Goal: Task Accomplishment & Management: Complete application form

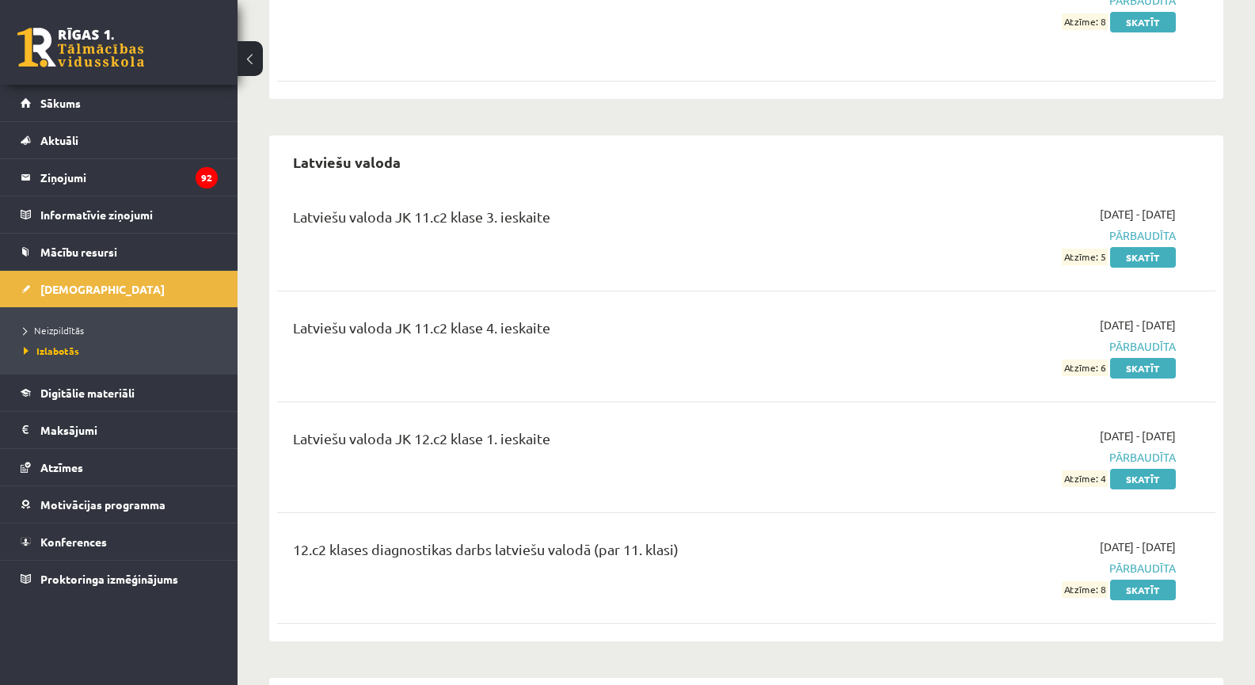
scroll to position [1109, 0]
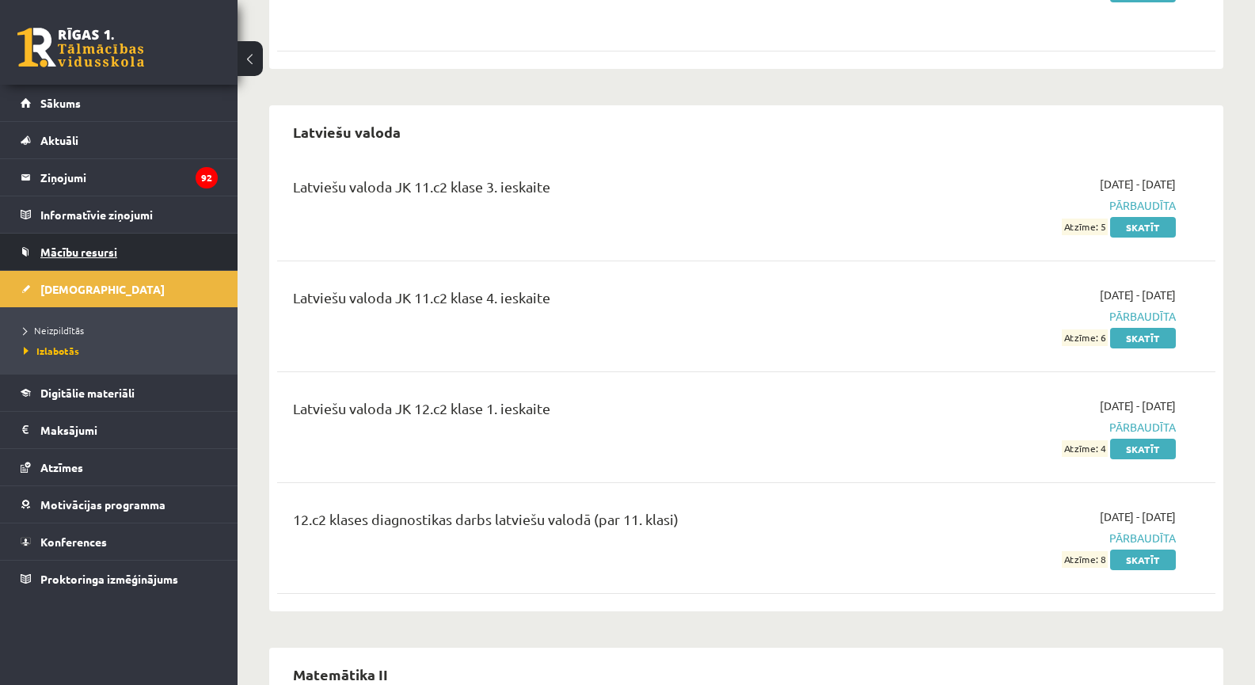
click at [78, 252] on span "Mācību resursi" at bounding box center [78, 252] width 77 height 14
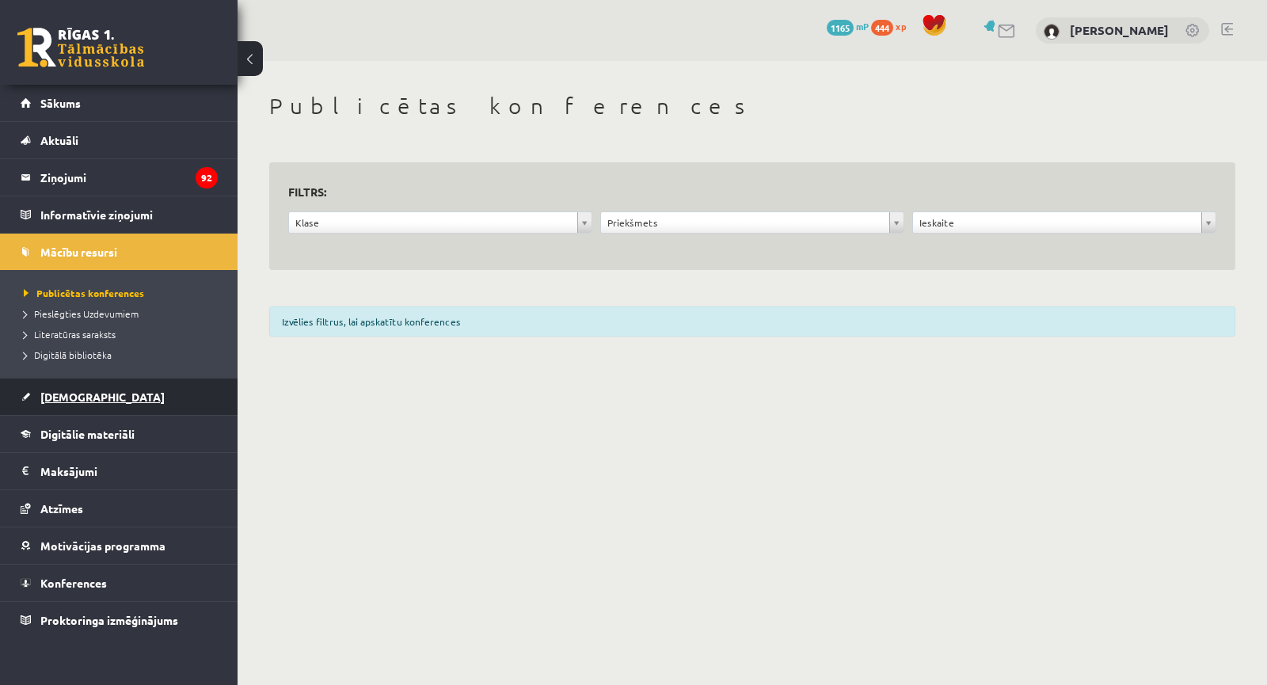
click at [93, 393] on link "[DEMOGRAPHIC_DATA]" at bounding box center [119, 397] width 197 height 36
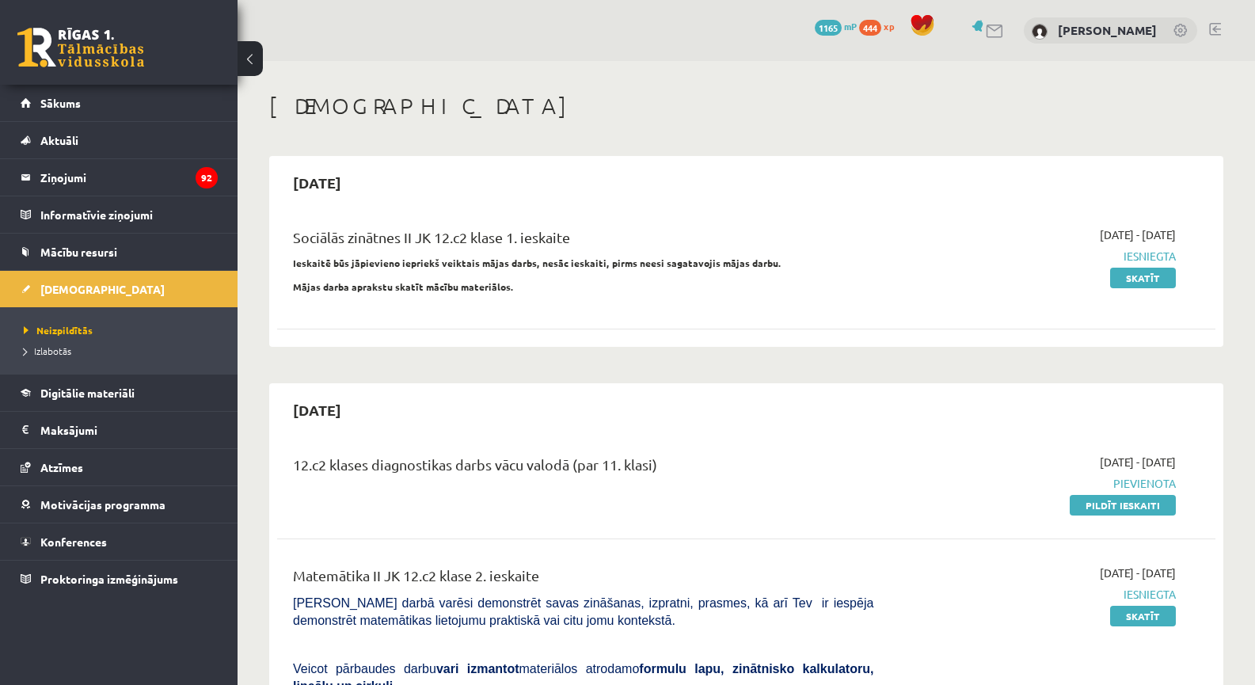
click at [1089, 516] on div "12.c2 klases diagnostikas darbs vācu valodā (par 11. klasi) 2025-10-01 - 2025-1…" at bounding box center [746, 483] width 939 height 91
click at [1093, 510] on link "Pildīt ieskaiti" at bounding box center [1123, 505] width 106 height 21
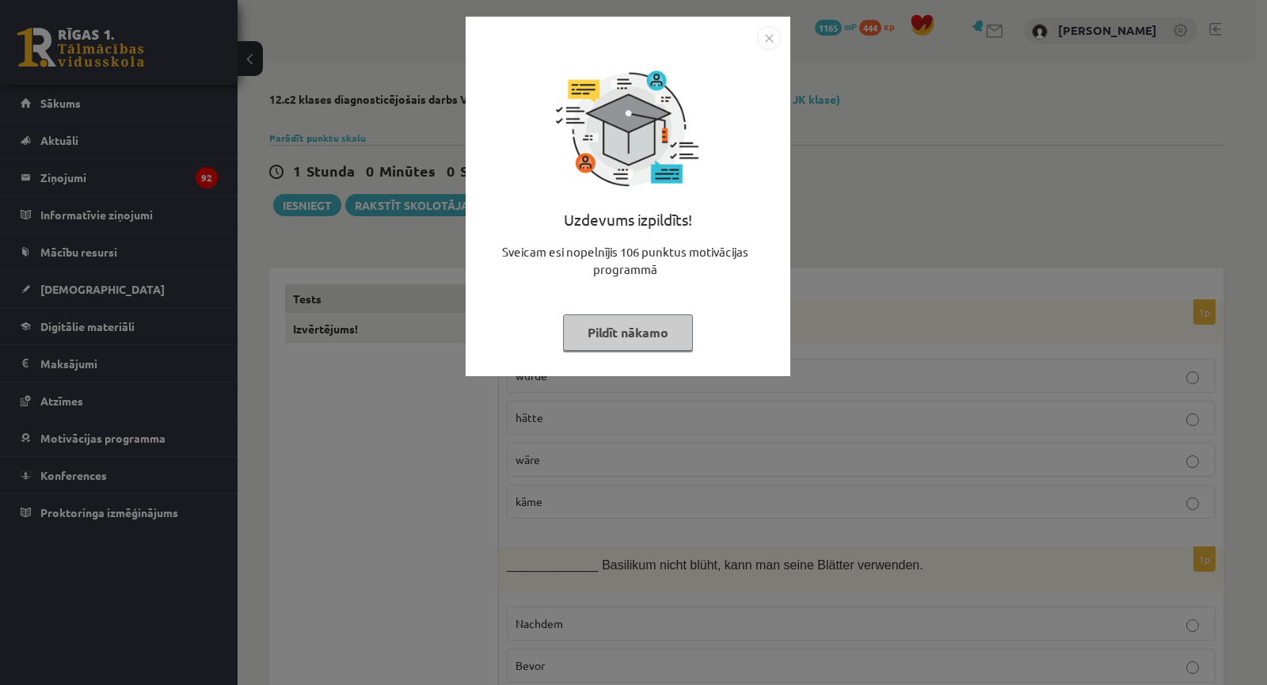
click at [942, 234] on div "Uzdevums izpildīts! Sveicam esi nopelnījis 106 punktus motivācijas programmā Pi…" at bounding box center [633, 342] width 1267 height 685
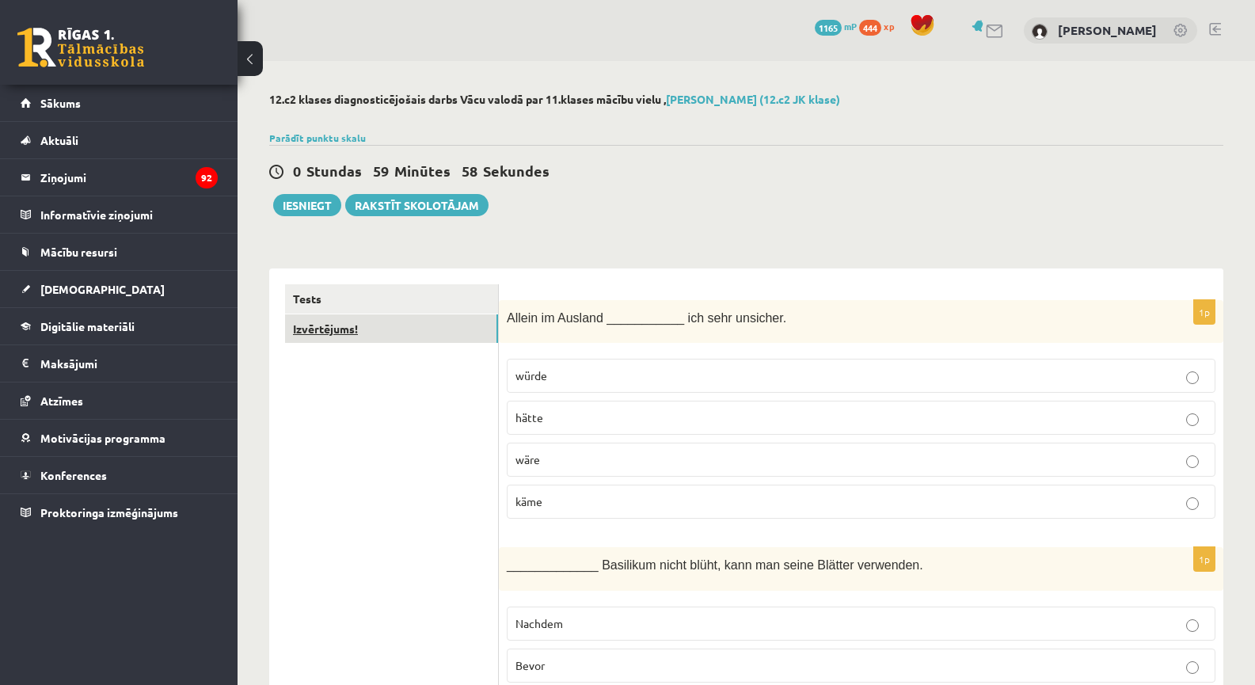
click at [394, 337] on link "Izvērtējums!" at bounding box center [391, 328] width 213 height 29
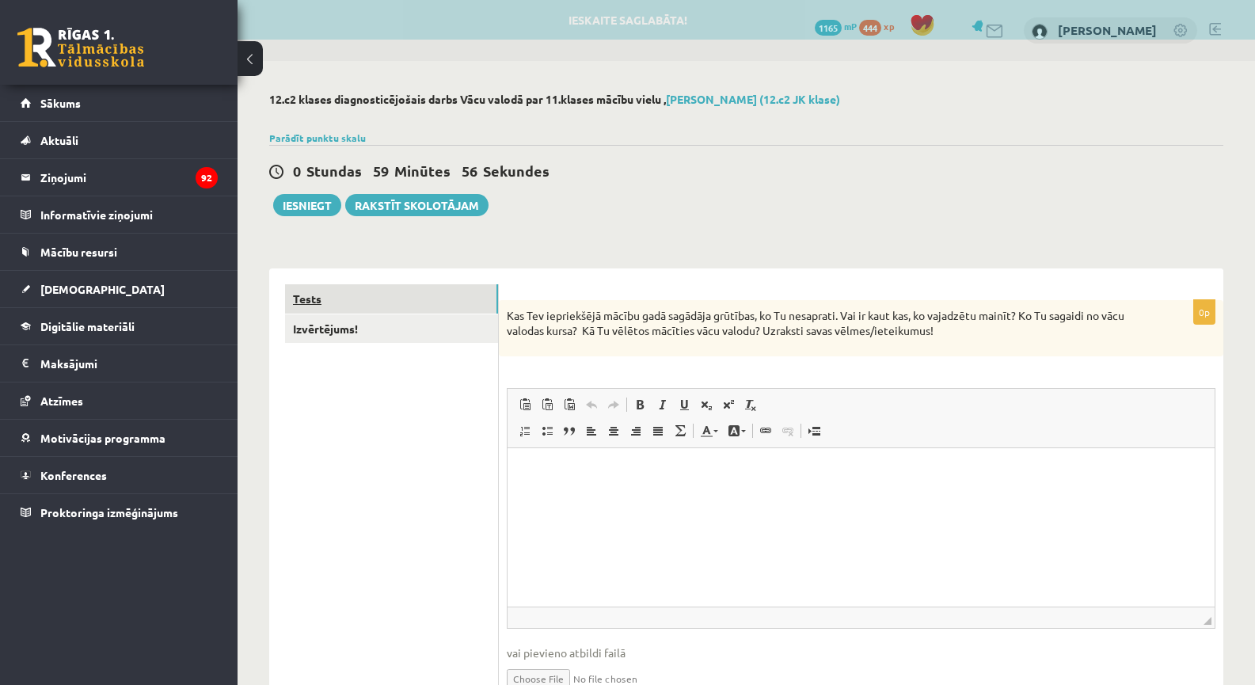
click at [398, 299] on link "Tests" at bounding box center [391, 298] width 213 height 29
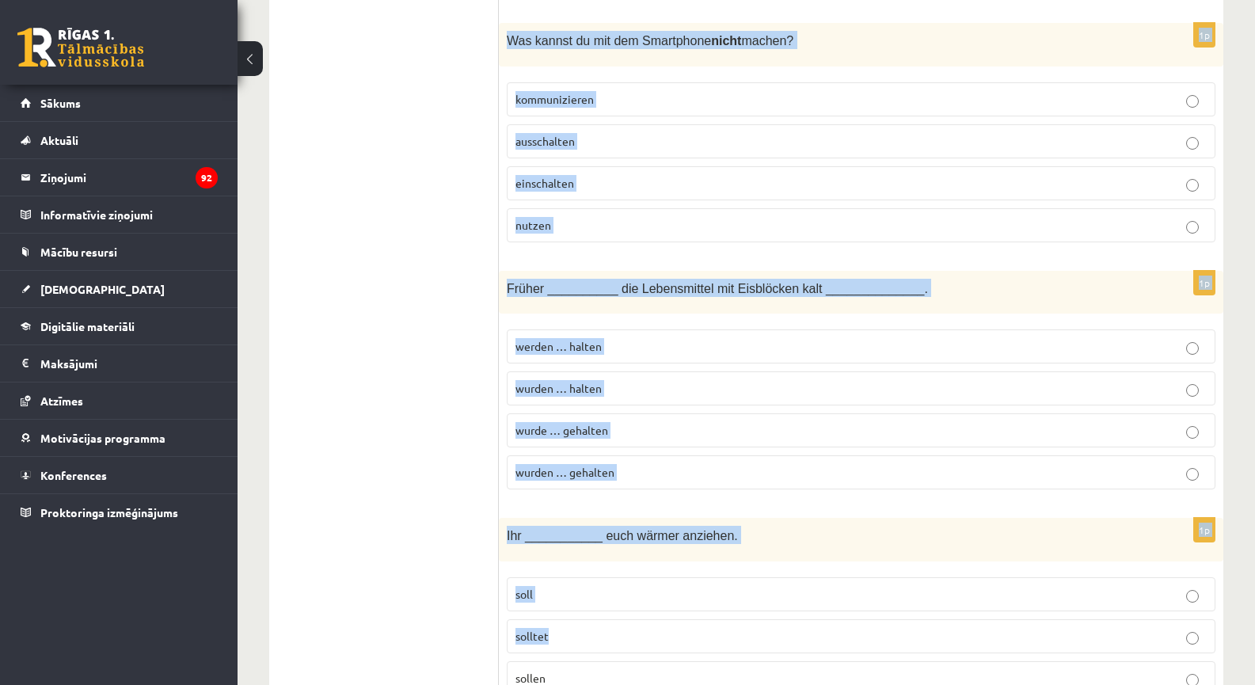
scroll to position [6823, 0]
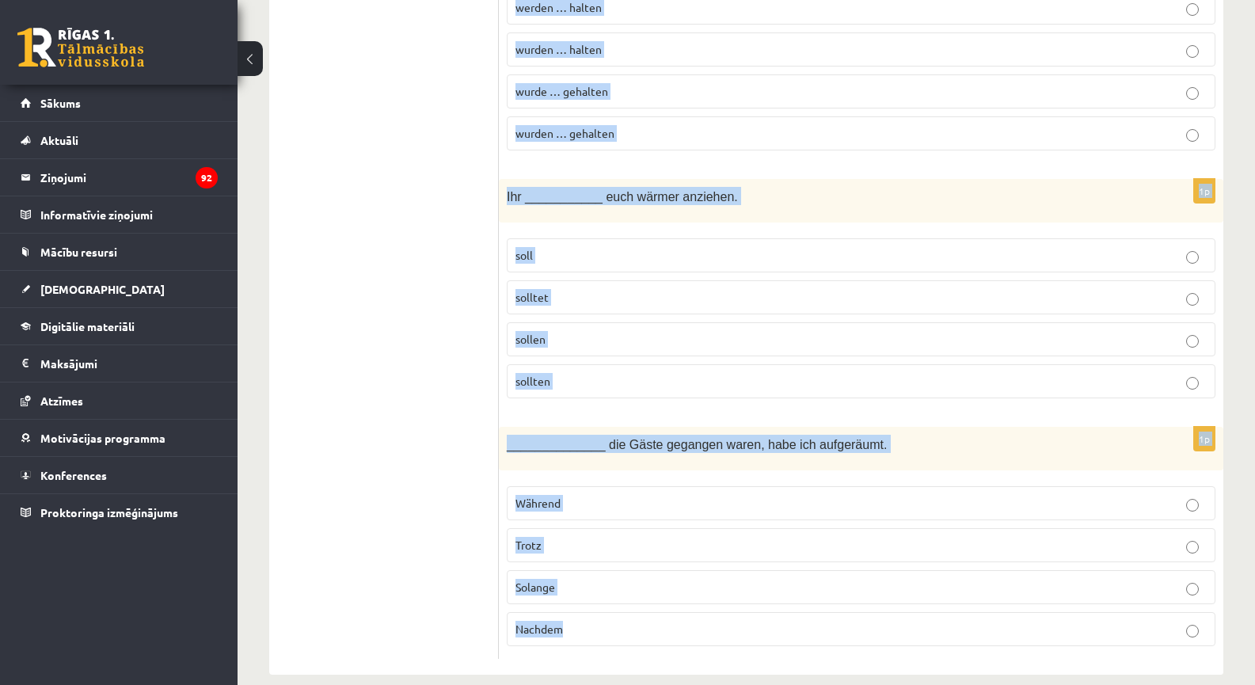
drag, startPoint x: 504, startPoint y: 314, endPoint x: 855, endPoint y: 589, distance: 446.3
copy form "Loremi do Sitamet ___________ con adip elitsedd. eiusm tempo inci utla 7e _____…"
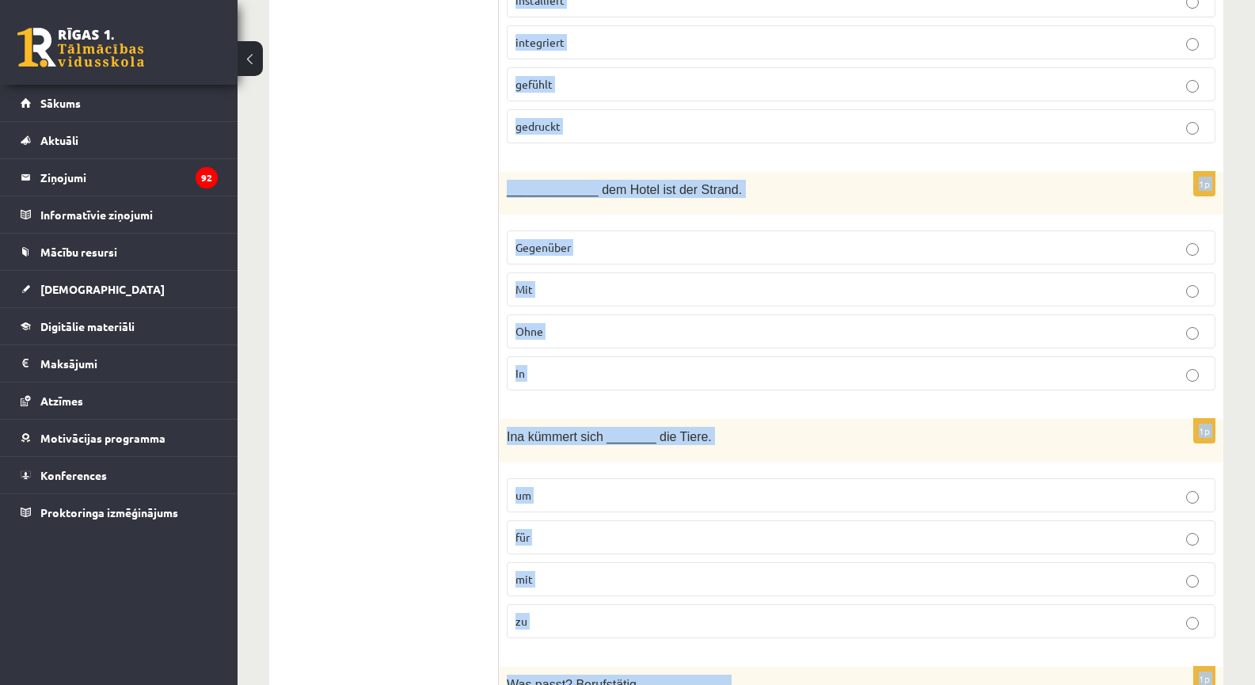
scroll to position [0, 0]
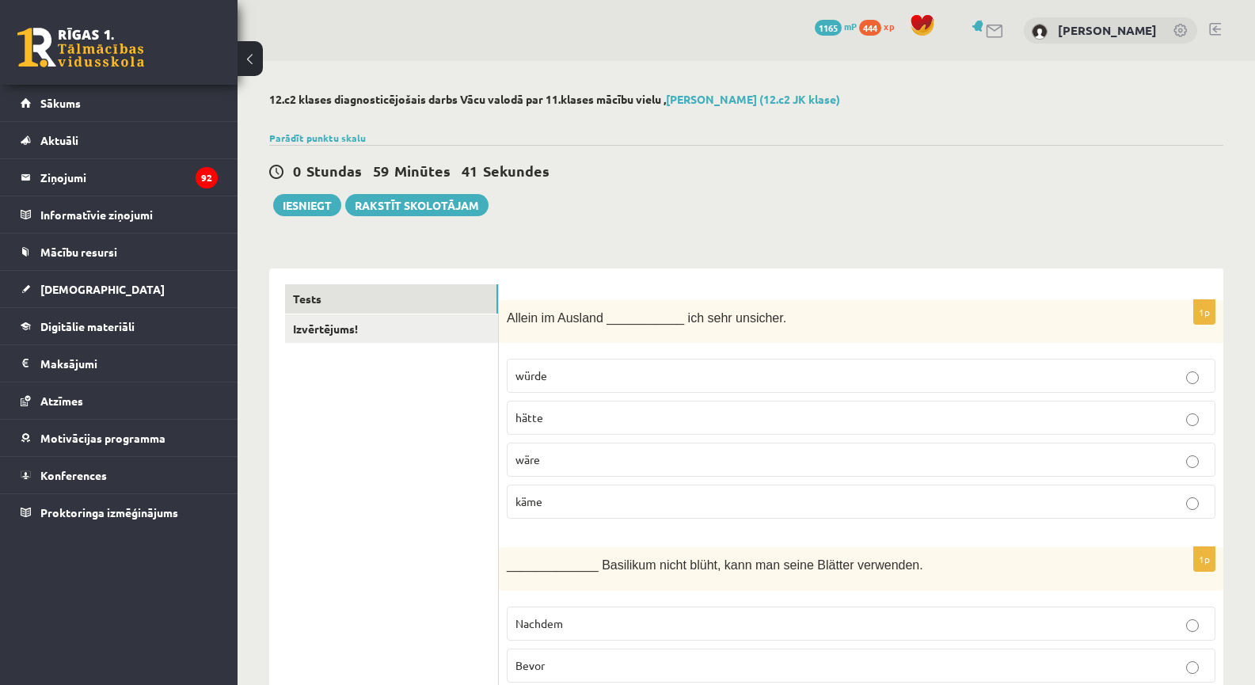
click at [543, 478] on fieldset "würde hätte wäre käme" at bounding box center [861, 437] width 709 height 173
click at [544, 471] on label "wäre" at bounding box center [861, 460] width 709 height 34
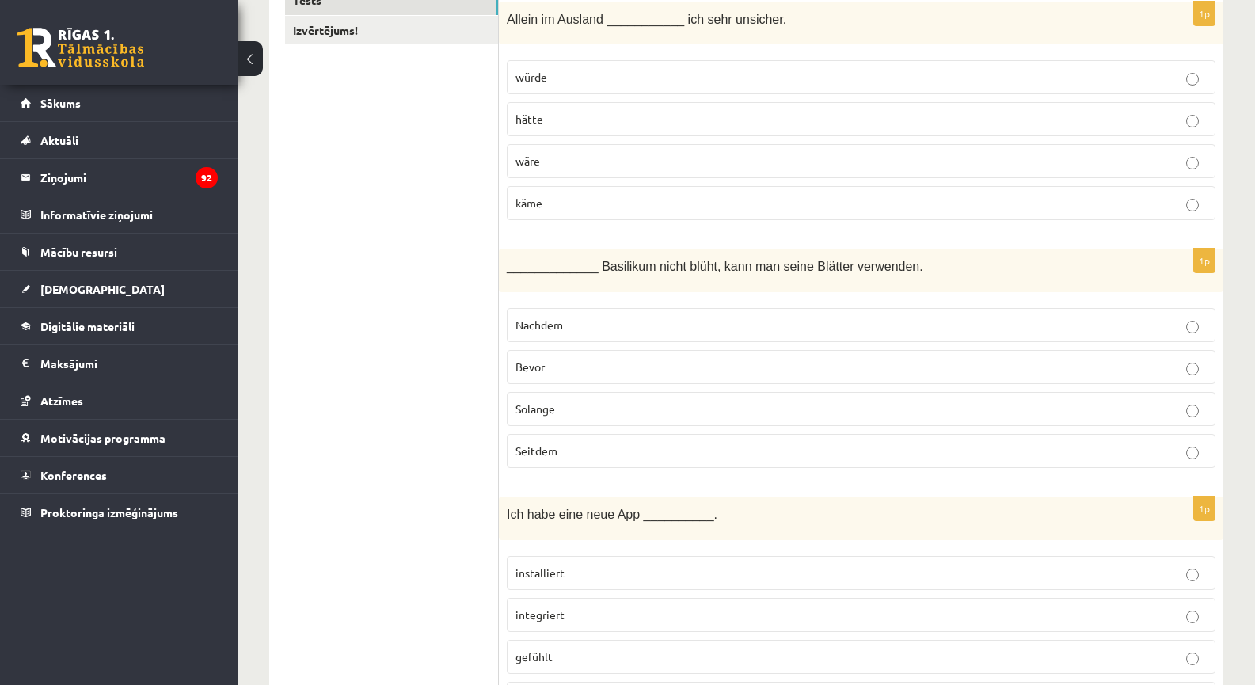
scroll to position [369, 0]
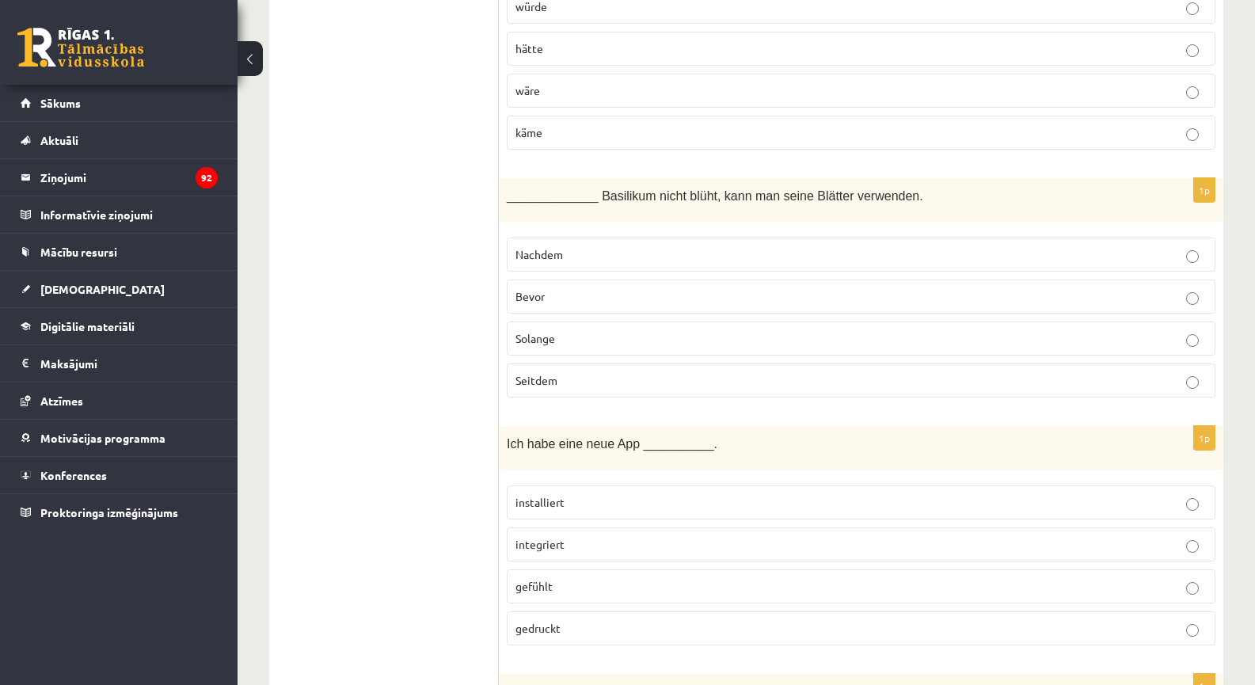
click at [579, 341] on p "Solange" at bounding box center [861, 338] width 691 height 17
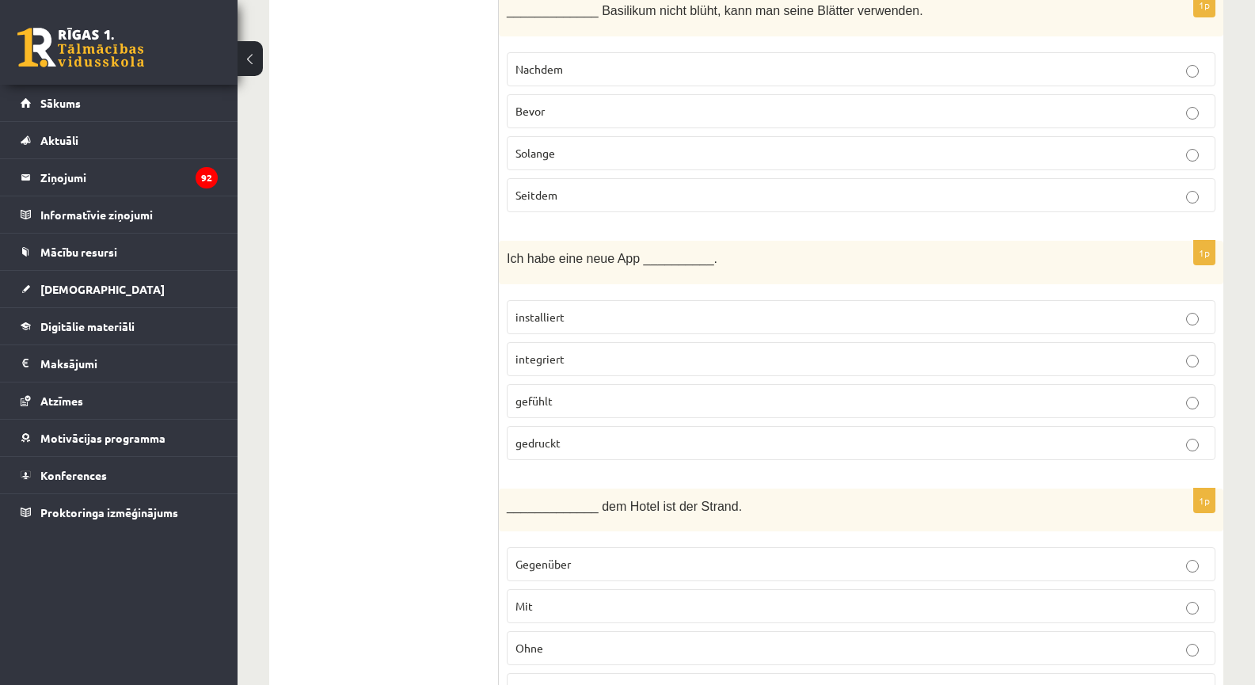
click at [582, 323] on p "installiert" at bounding box center [861, 317] width 691 height 17
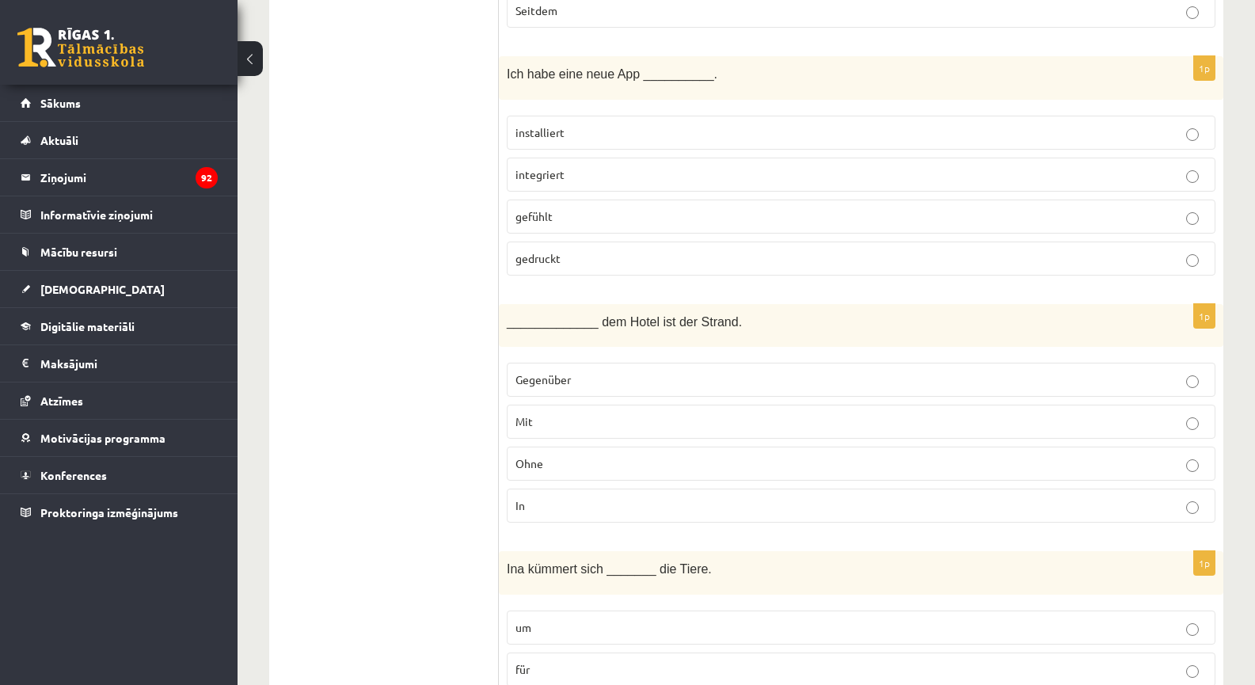
click at [566, 388] on label "Gegenüber" at bounding box center [861, 380] width 709 height 34
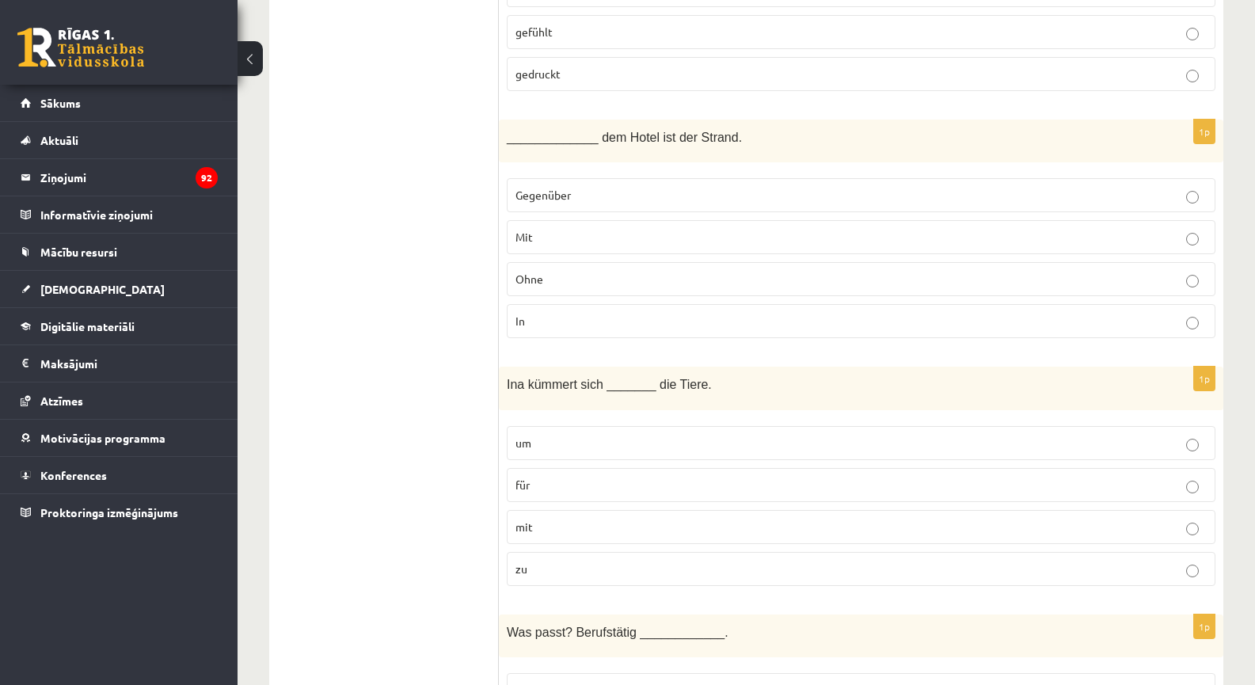
click at [563, 435] on p "um" at bounding box center [861, 443] width 691 height 17
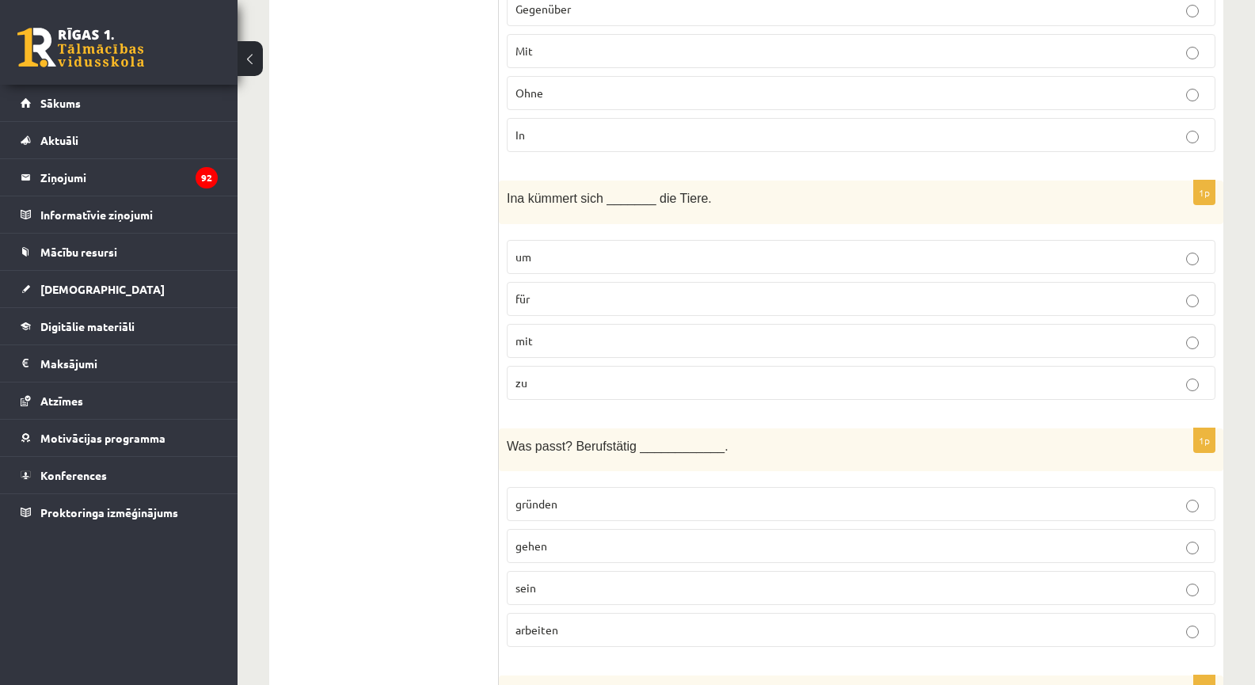
scroll to position [1293, 0]
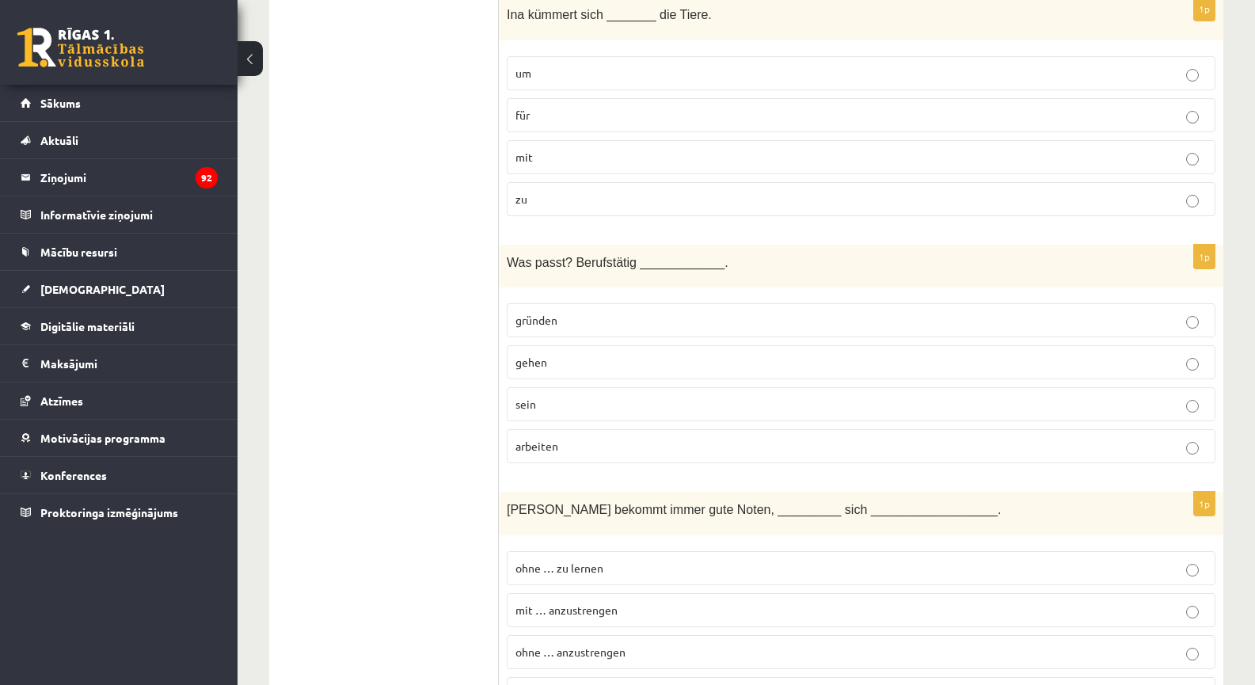
click at [552, 406] on p "sein" at bounding box center [861, 404] width 691 height 17
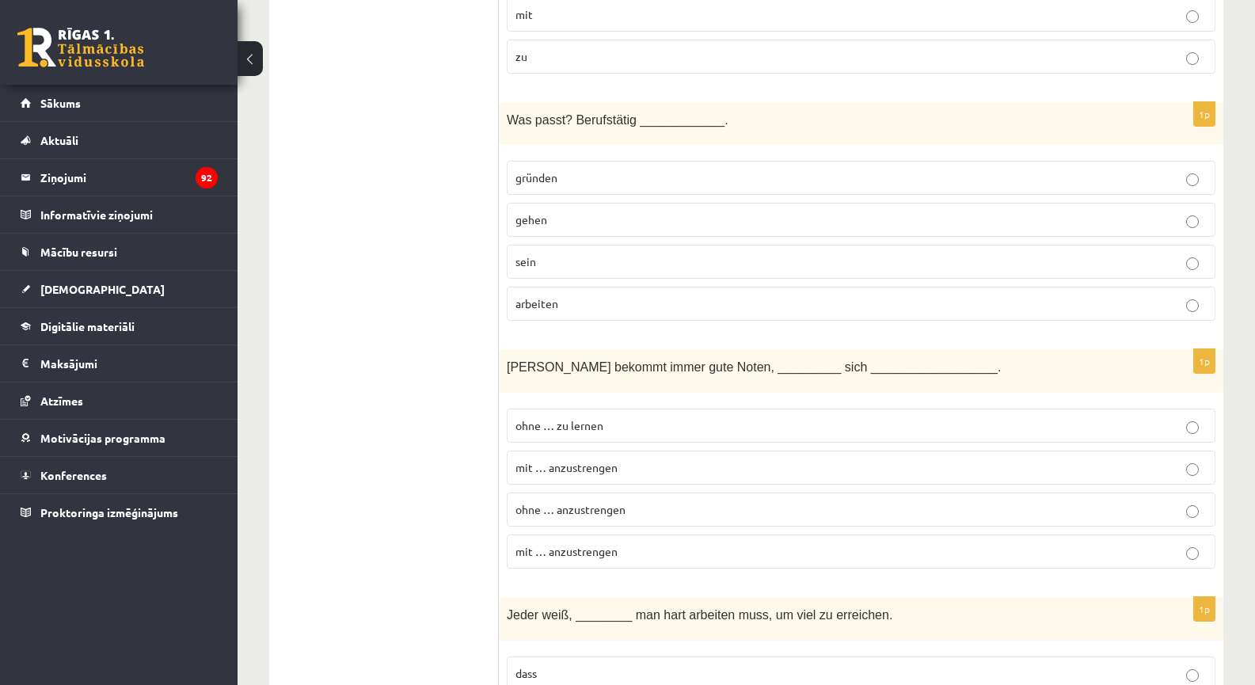
scroll to position [1478, 0]
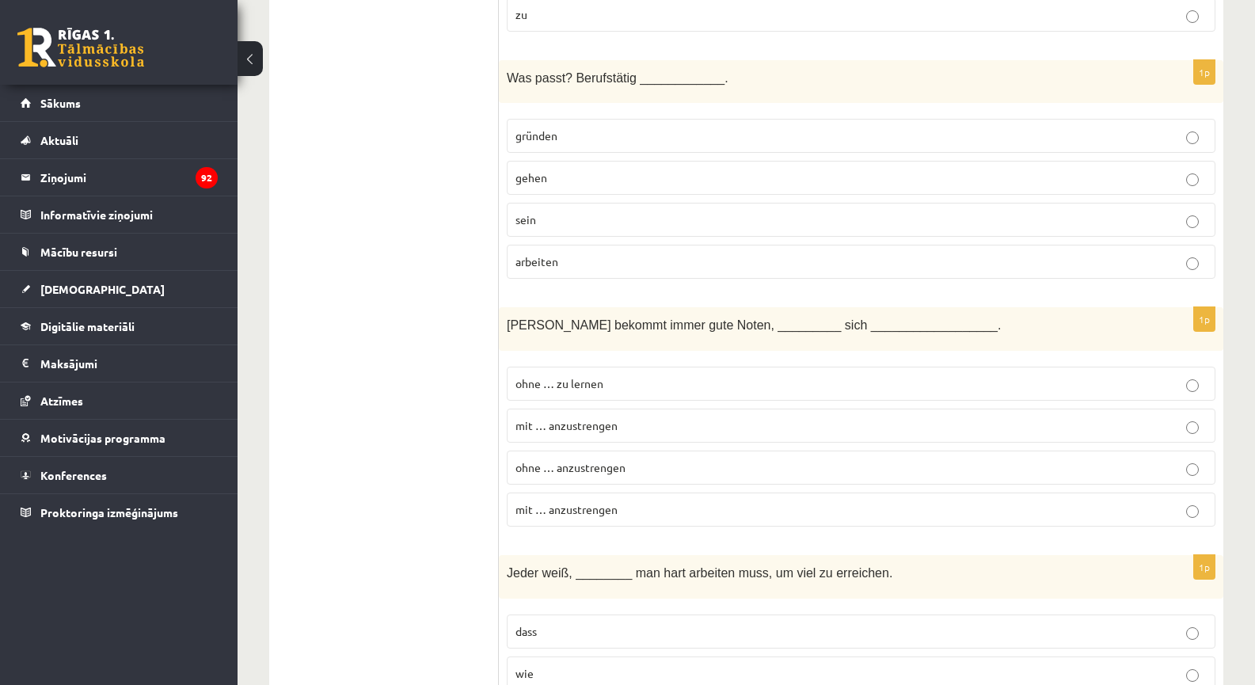
click at [615, 387] on p "ohne … zu lernen" at bounding box center [861, 383] width 691 height 17
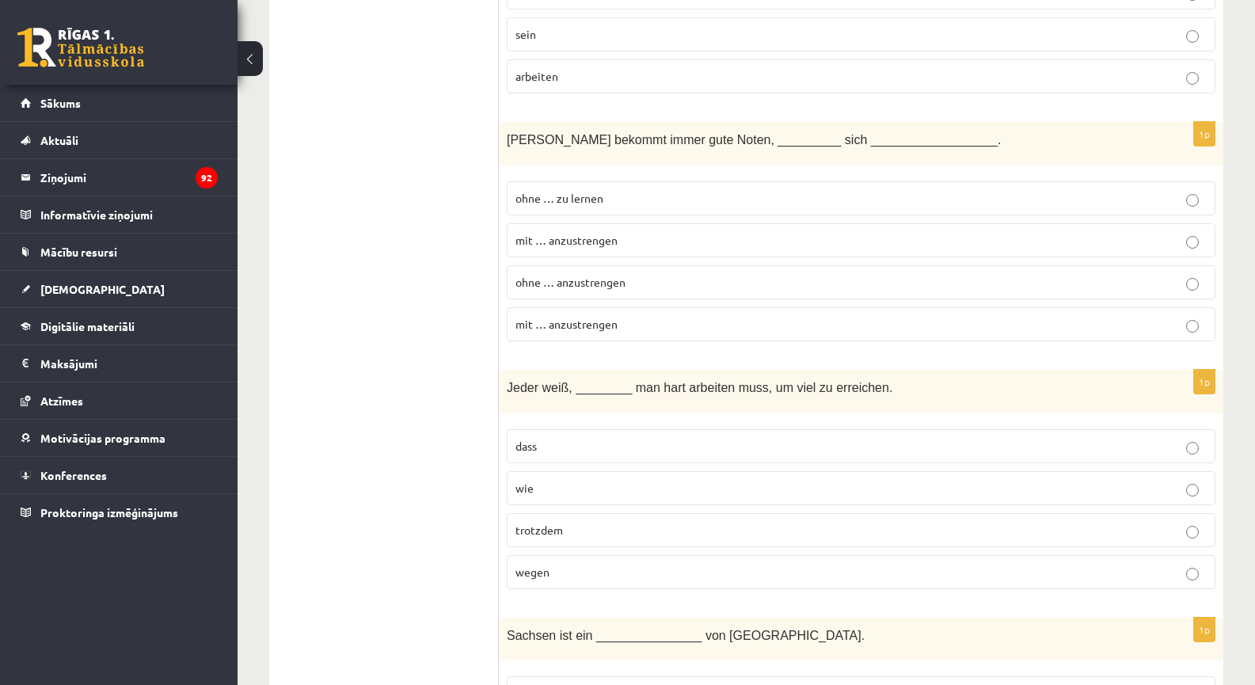
click at [551, 449] on p "dass" at bounding box center [861, 446] width 691 height 17
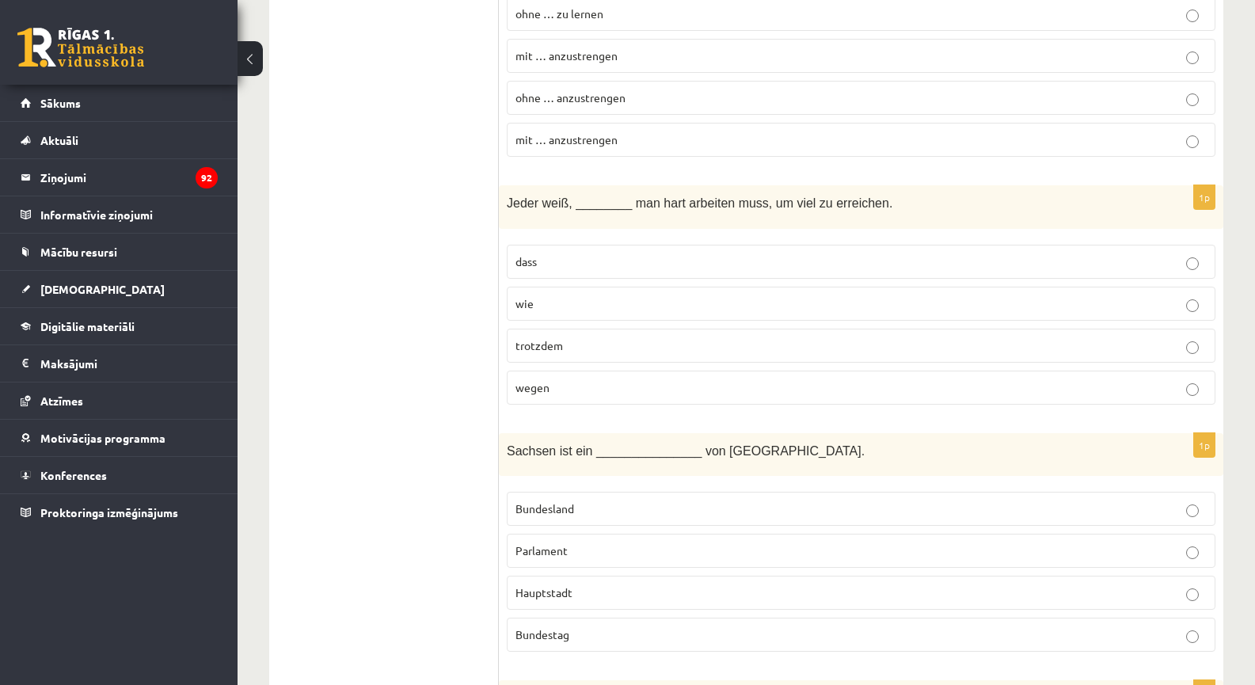
scroll to position [2032, 0]
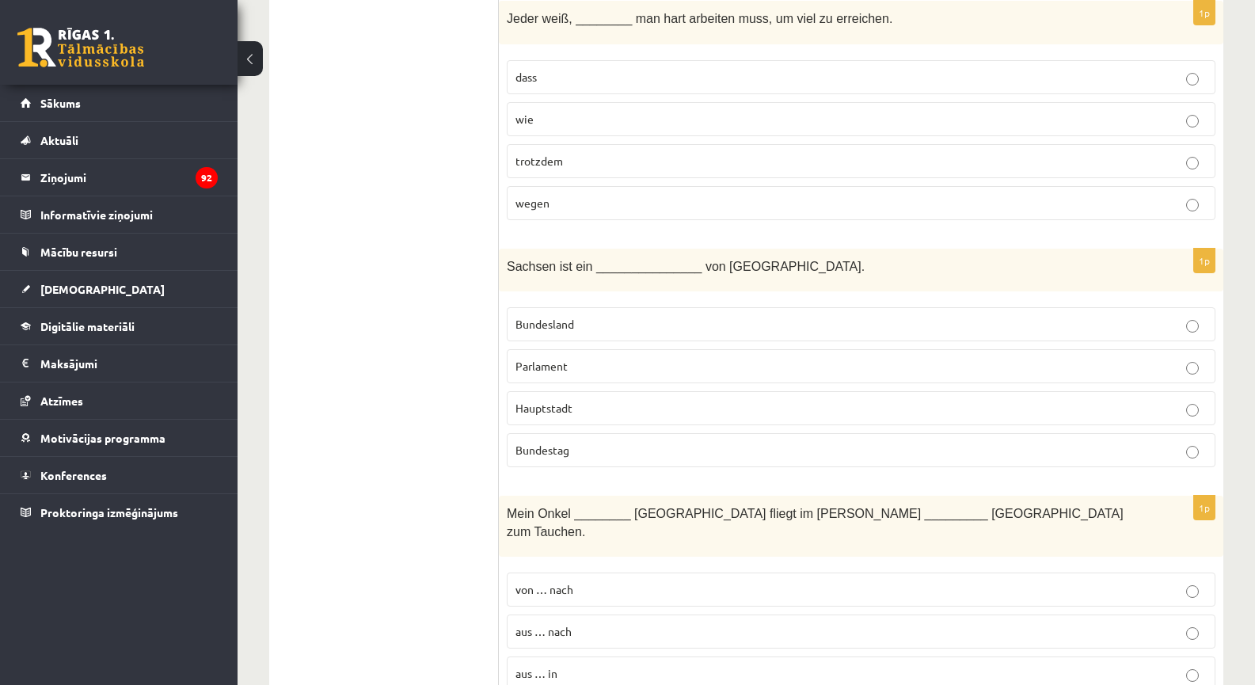
click at [546, 320] on span "Bundesland" at bounding box center [545, 324] width 59 height 14
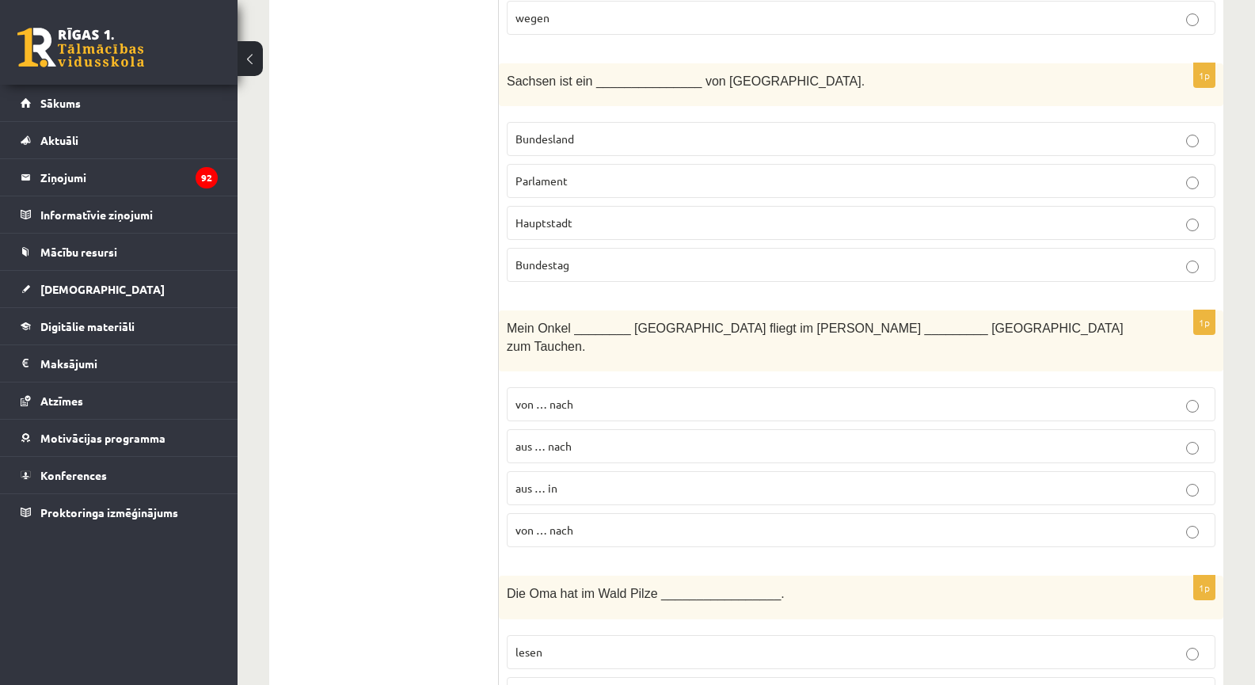
scroll to position [2402, 0]
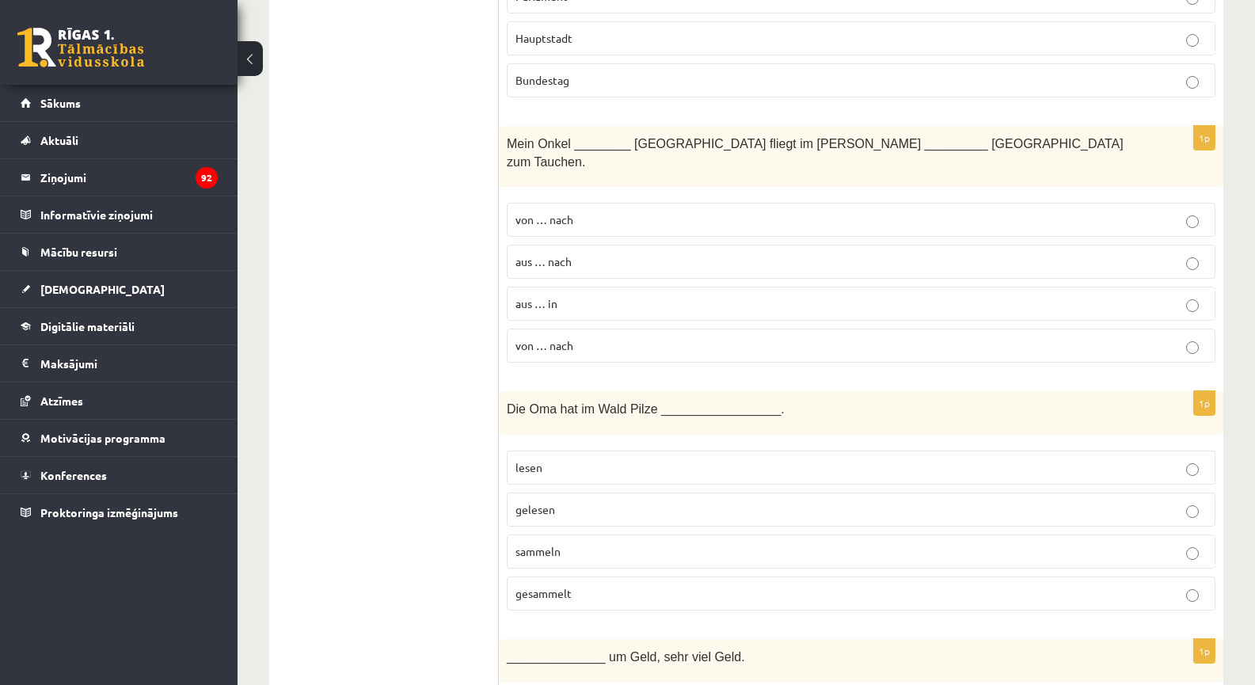
click at [554, 211] on p "von … nach" at bounding box center [861, 219] width 691 height 17
click at [586, 337] on p "von … nach" at bounding box center [861, 345] width 691 height 17
click at [569, 211] on label "von … nach" at bounding box center [861, 220] width 709 height 34
click at [592, 337] on p "von … nach" at bounding box center [861, 345] width 691 height 17
click at [581, 245] on label "aus … nach" at bounding box center [861, 262] width 709 height 34
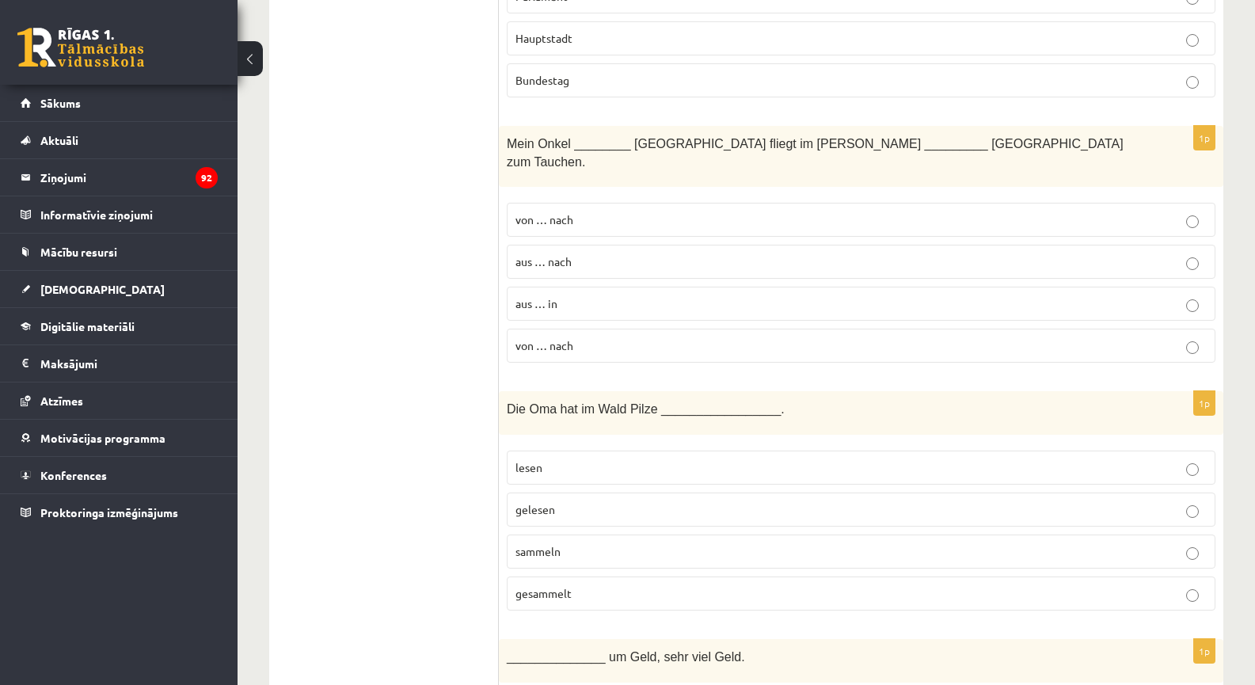
click at [585, 214] on label "von … nach" at bounding box center [861, 220] width 709 height 34
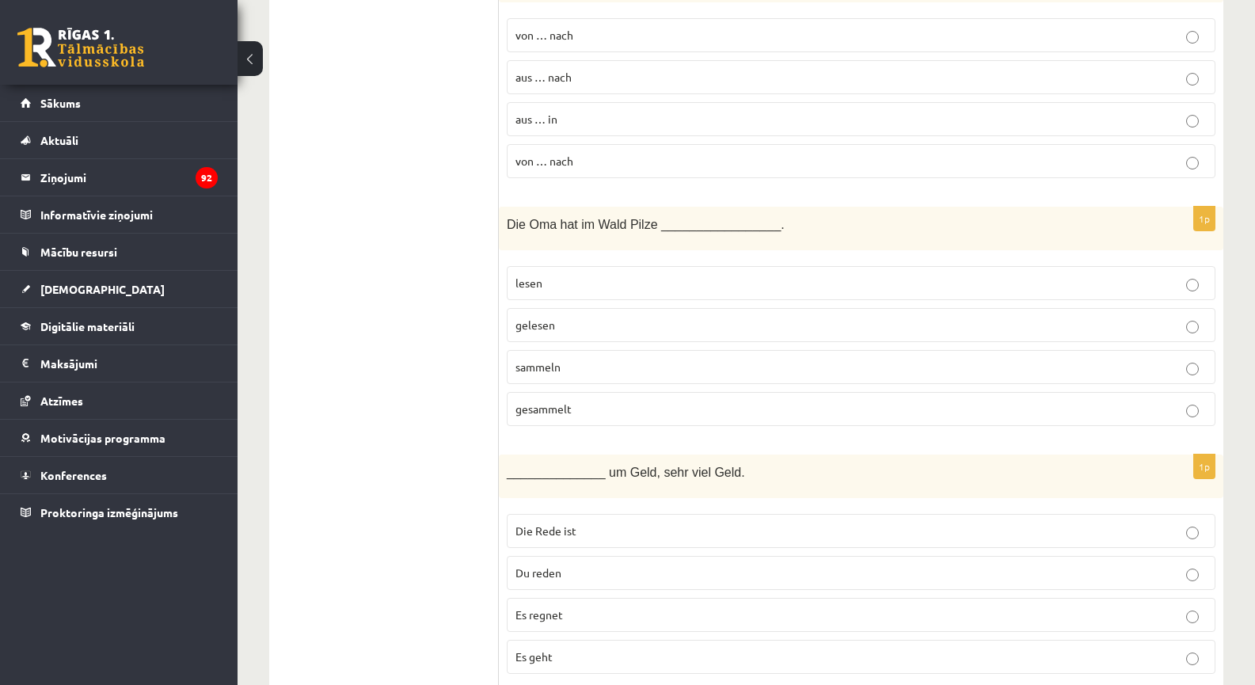
click at [557, 401] on p "gesammelt" at bounding box center [861, 409] width 691 height 17
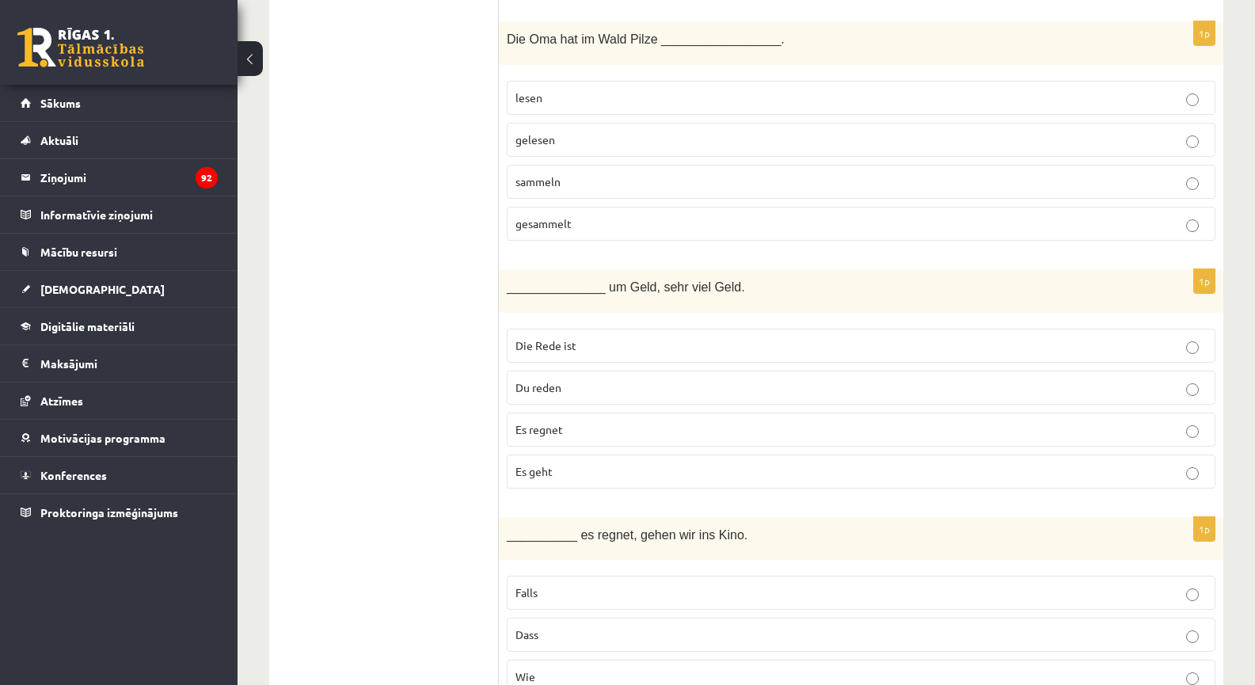
click at [558, 455] on label "Es geht" at bounding box center [861, 472] width 709 height 34
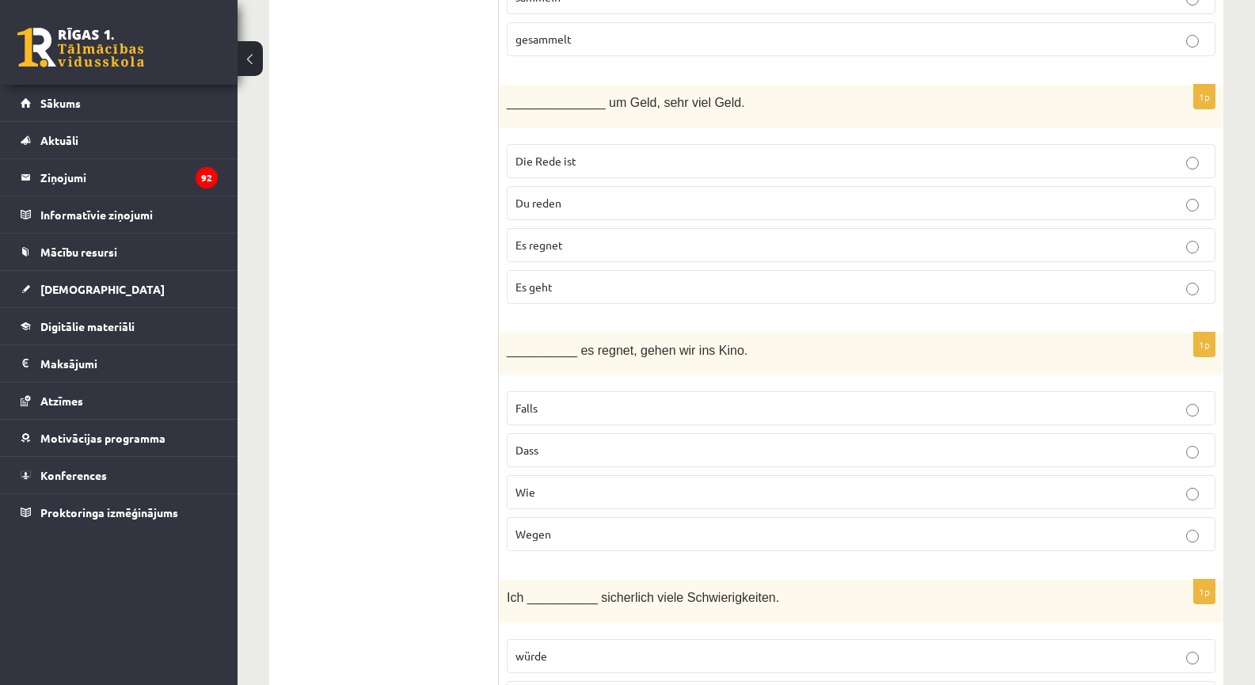
click at [540, 400] on p "Falls" at bounding box center [861, 408] width 691 height 17
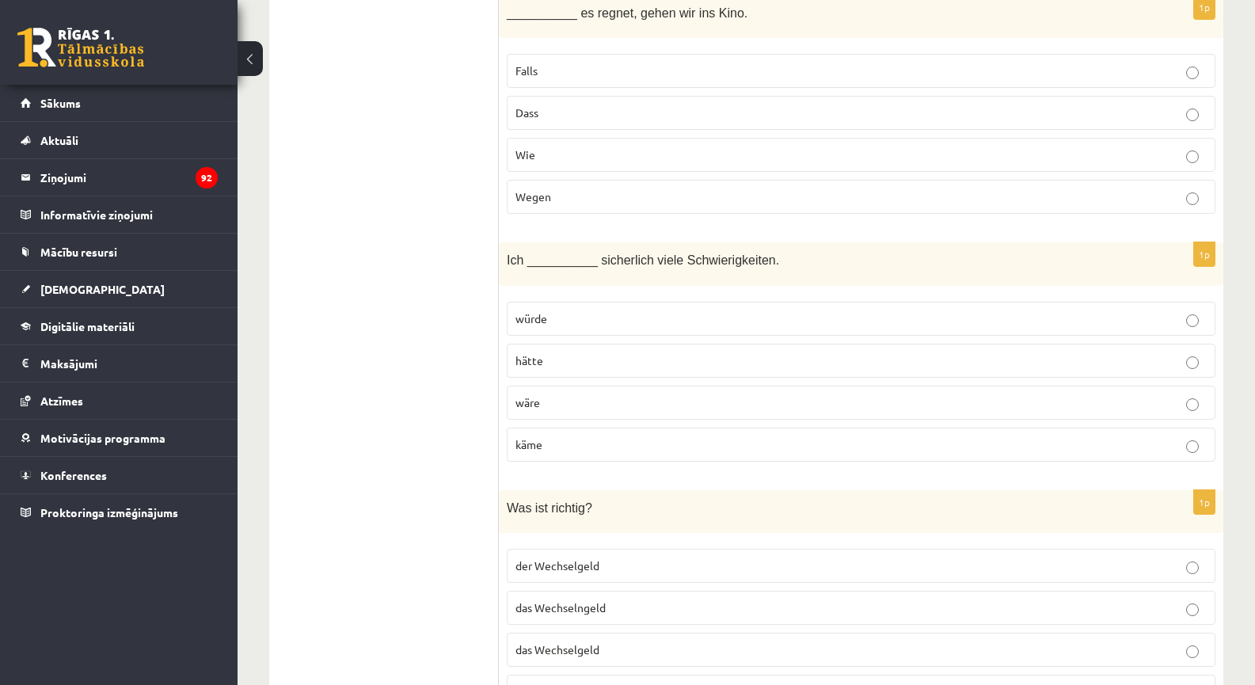
scroll to position [3326, 0]
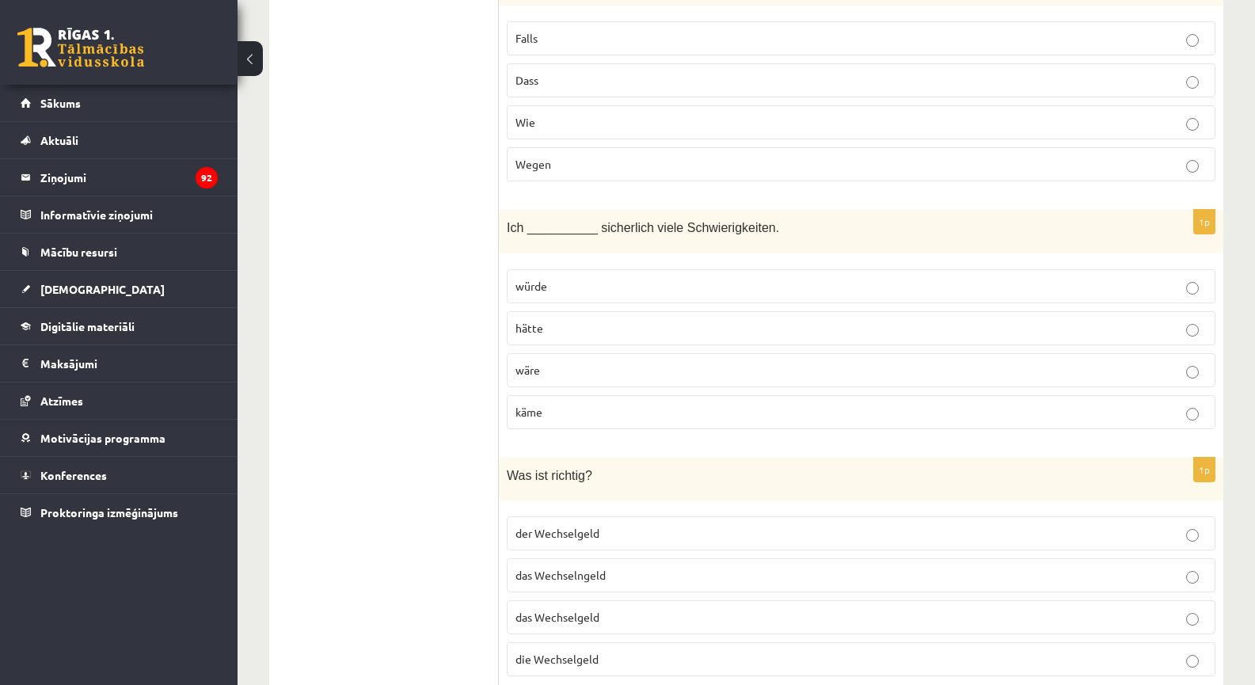
click at [555, 320] on p "hätte" at bounding box center [861, 328] width 691 height 17
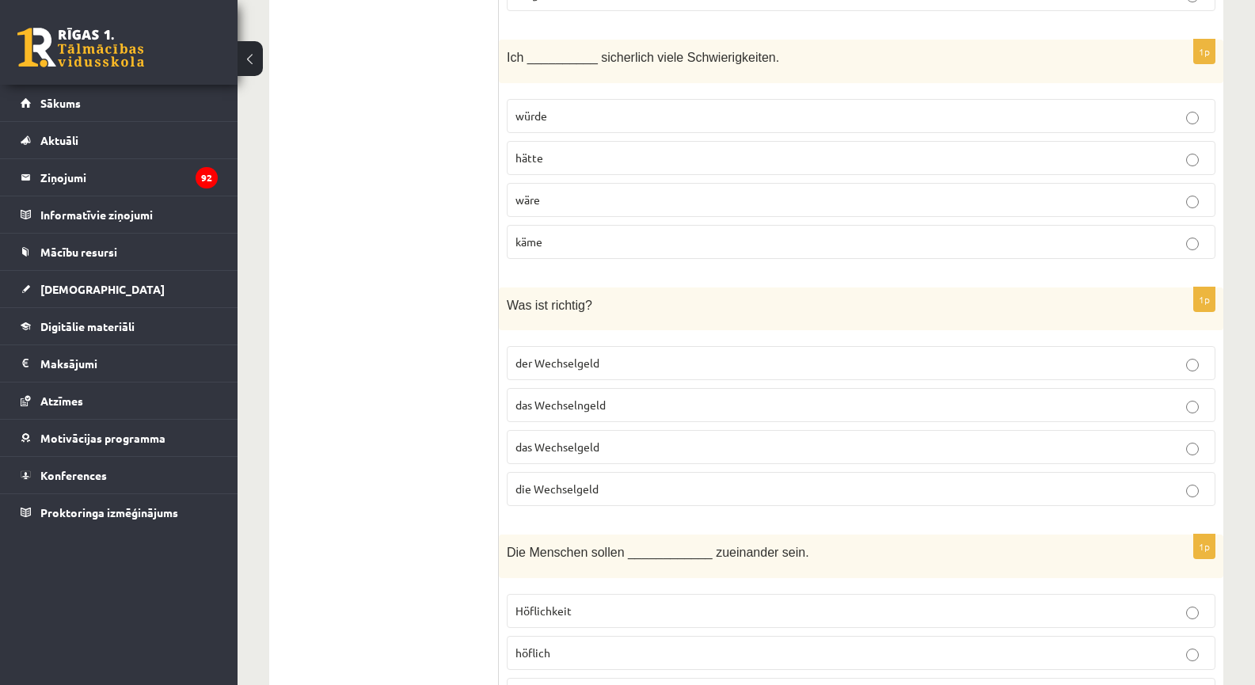
scroll to position [3696, 0]
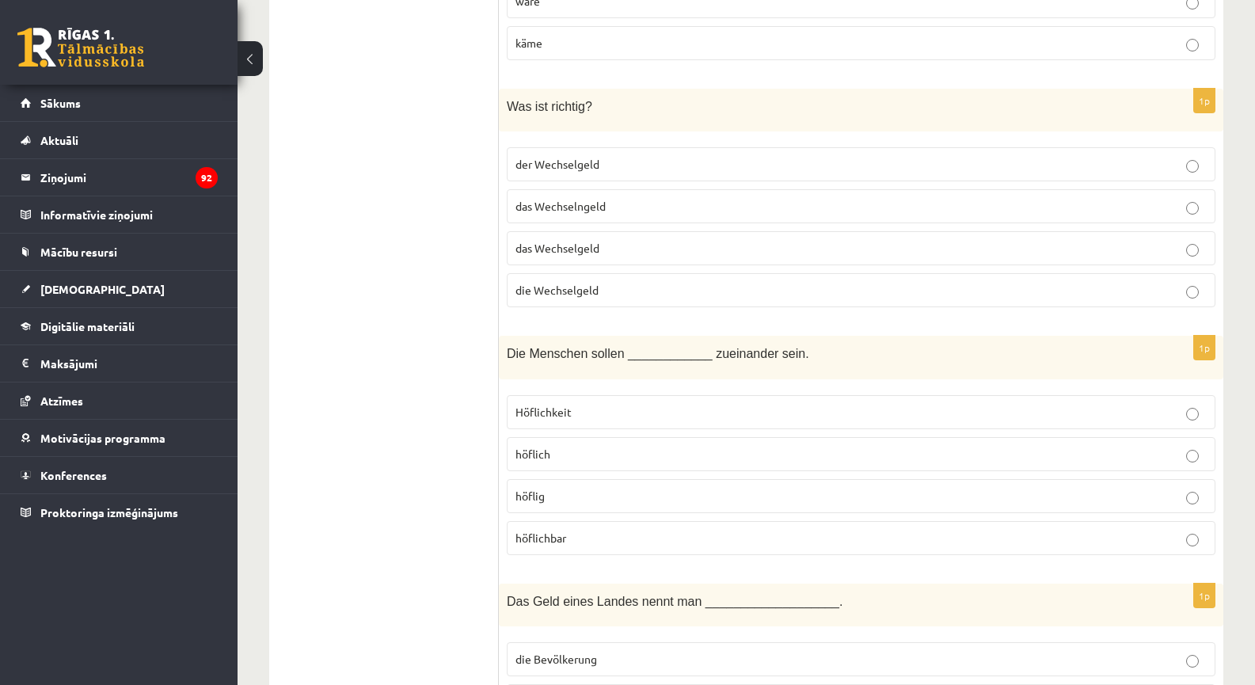
click at [570, 195] on label "das Wechselngeld" at bounding box center [861, 206] width 709 height 34
click at [569, 446] on p "höflich" at bounding box center [861, 454] width 691 height 17
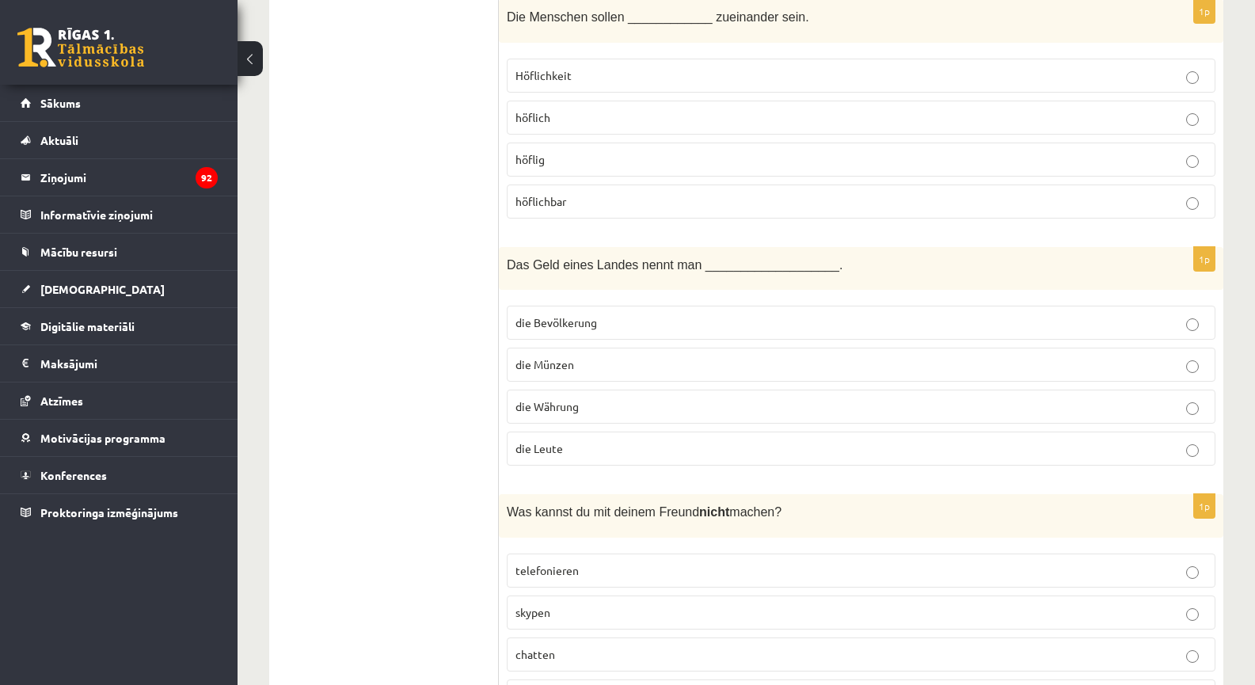
scroll to position [4065, 0]
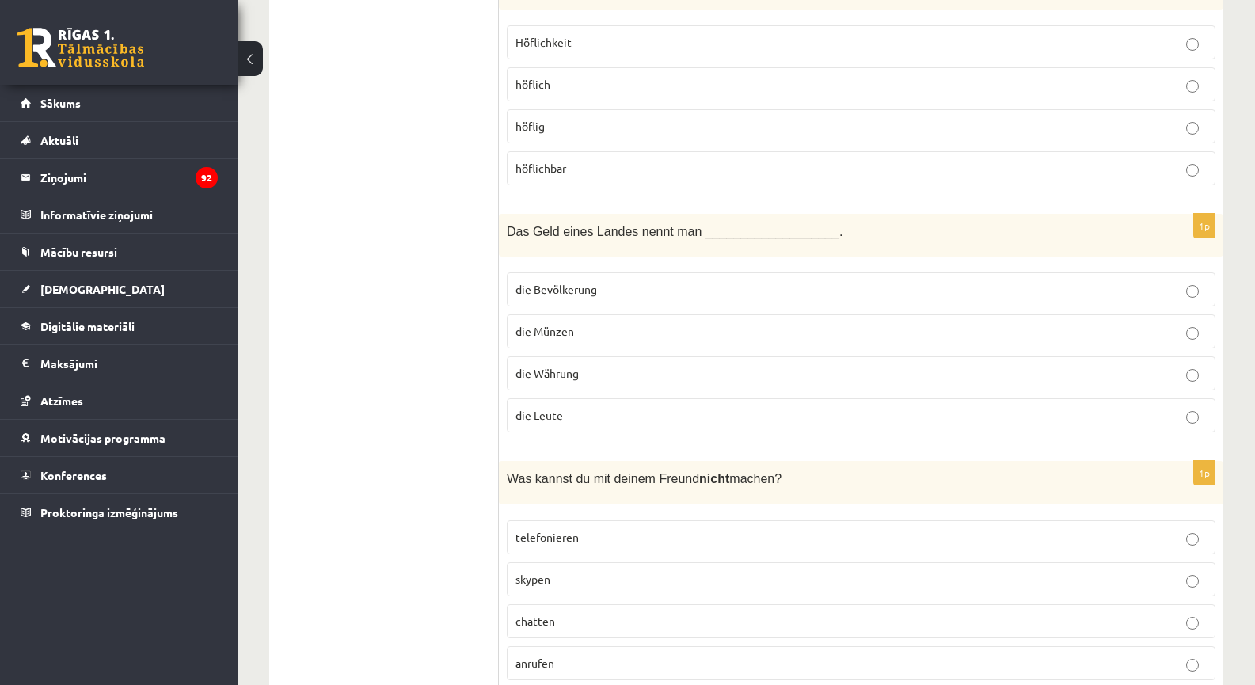
click at [555, 366] on span "die Währung" at bounding box center [547, 373] width 63 height 14
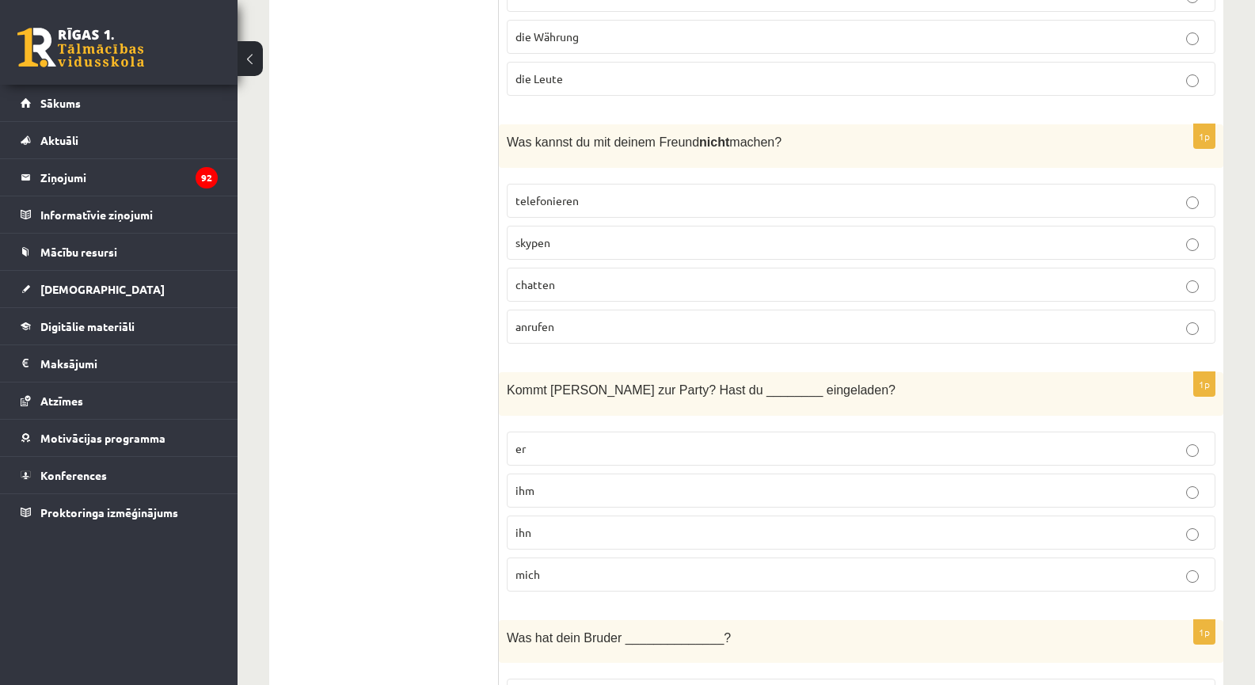
scroll to position [4435, 0]
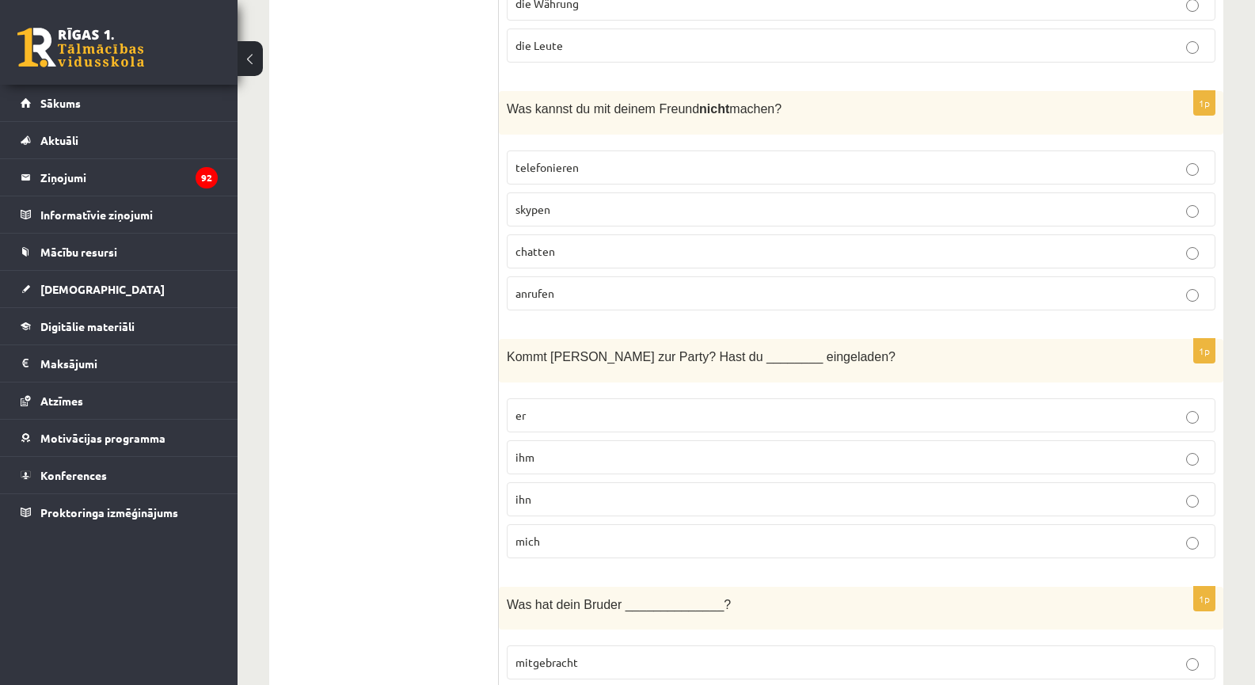
click at [554, 286] on span "anrufen" at bounding box center [535, 293] width 39 height 14
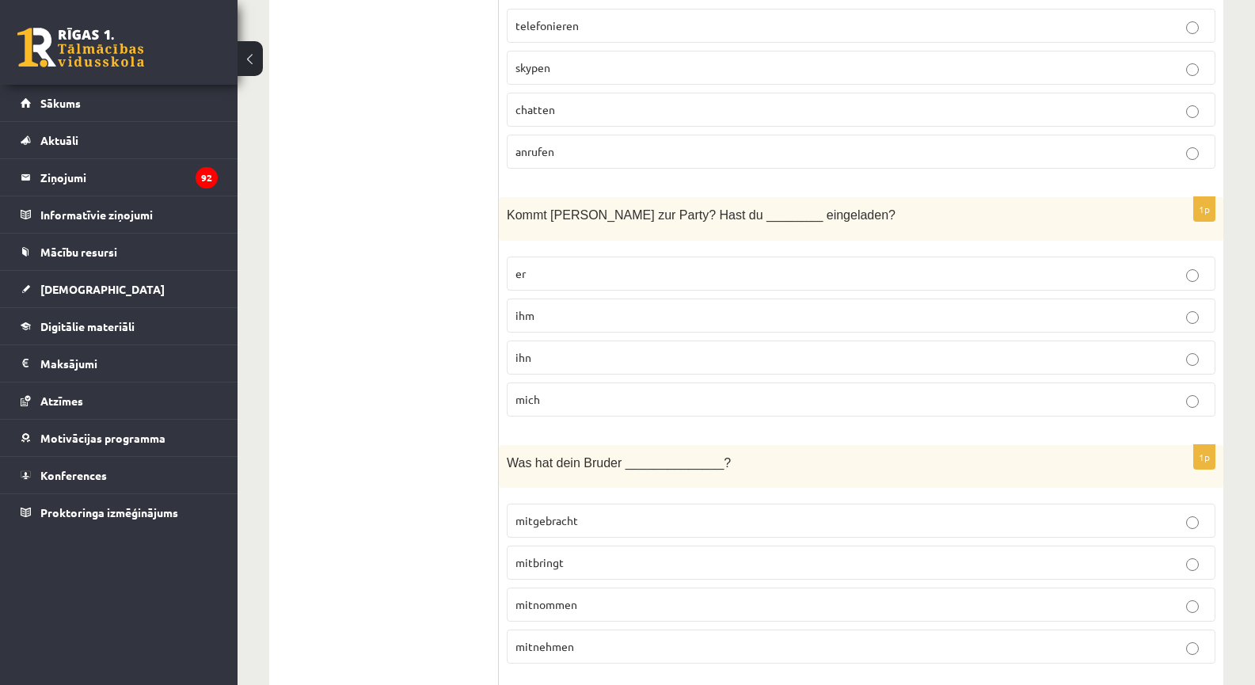
scroll to position [4620, 0]
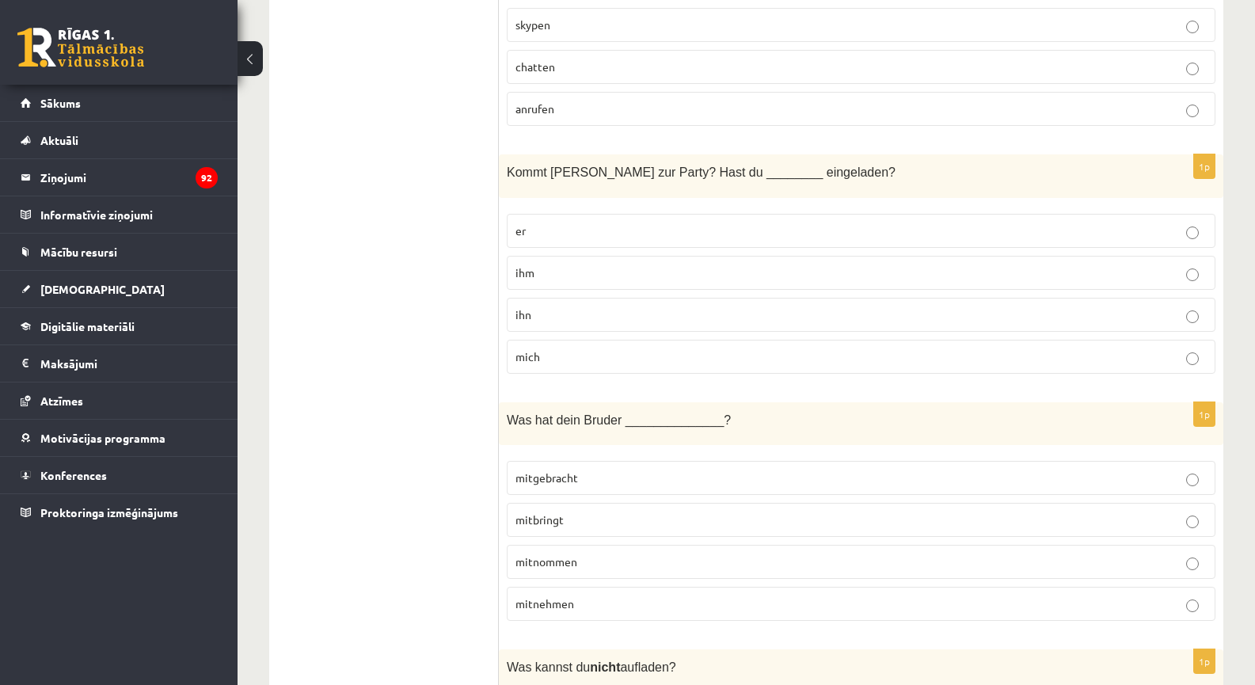
click at [546, 298] on label "ihn" at bounding box center [861, 315] width 709 height 34
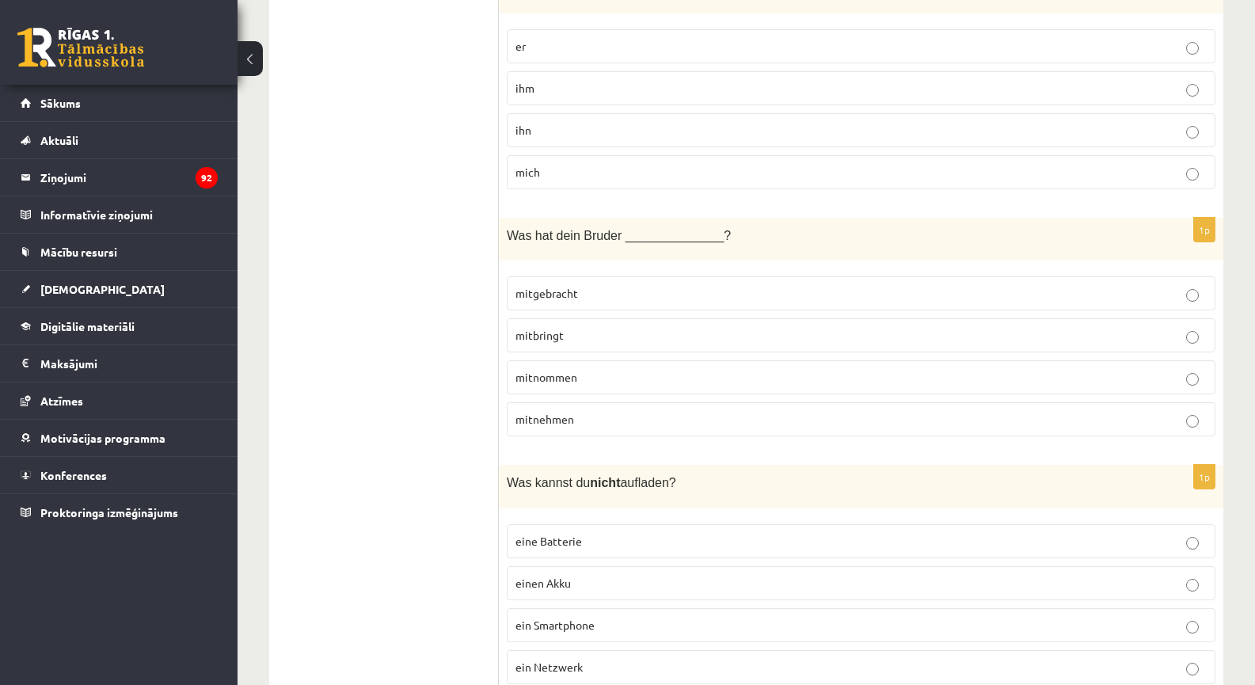
click at [577, 411] on p "mitnehmen" at bounding box center [861, 419] width 691 height 17
click at [584, 285] on p "mitgebracht" at bounding box center [861, 293] width 691 height 17
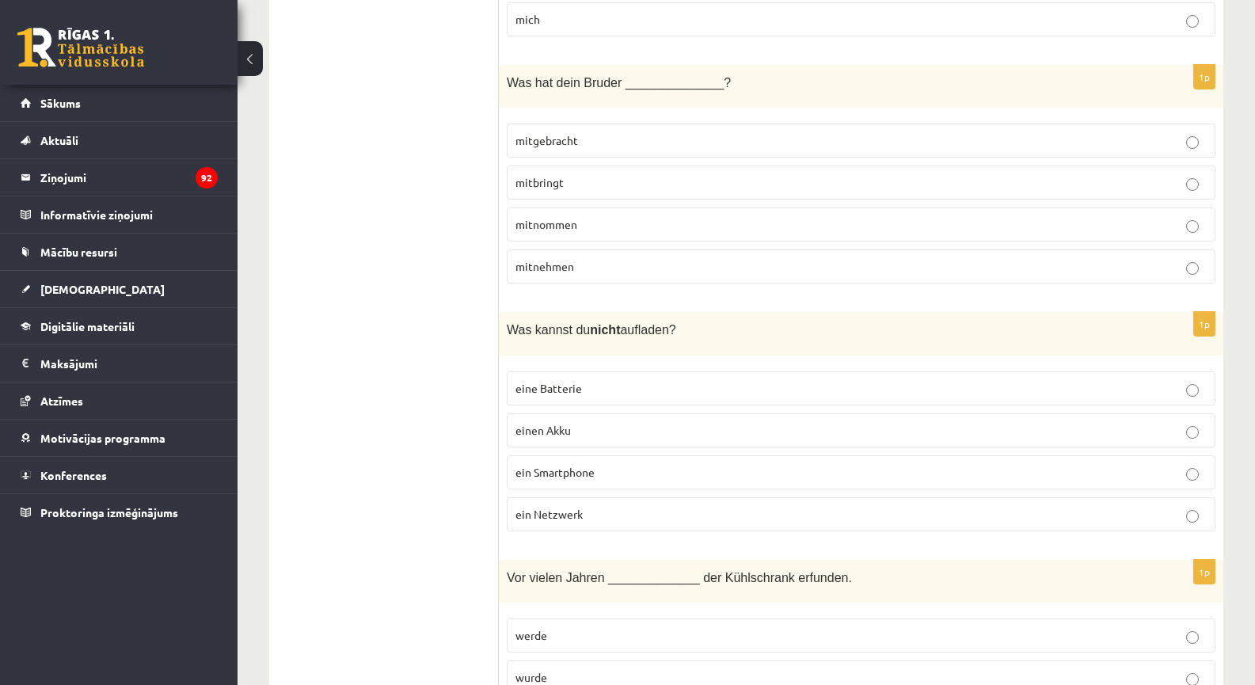
scroll to position [4990, 0]
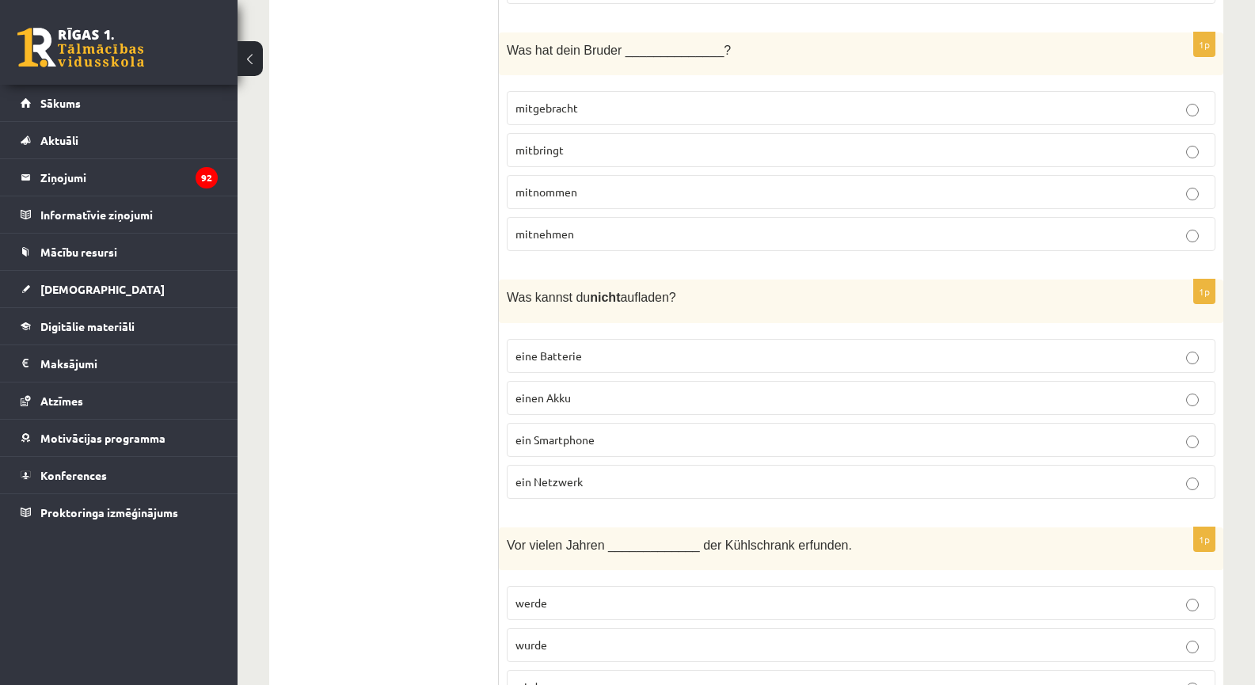
click at [589, 474] on p "ein Netzwerk" at bounding box center [861, 482] width 691 height 17
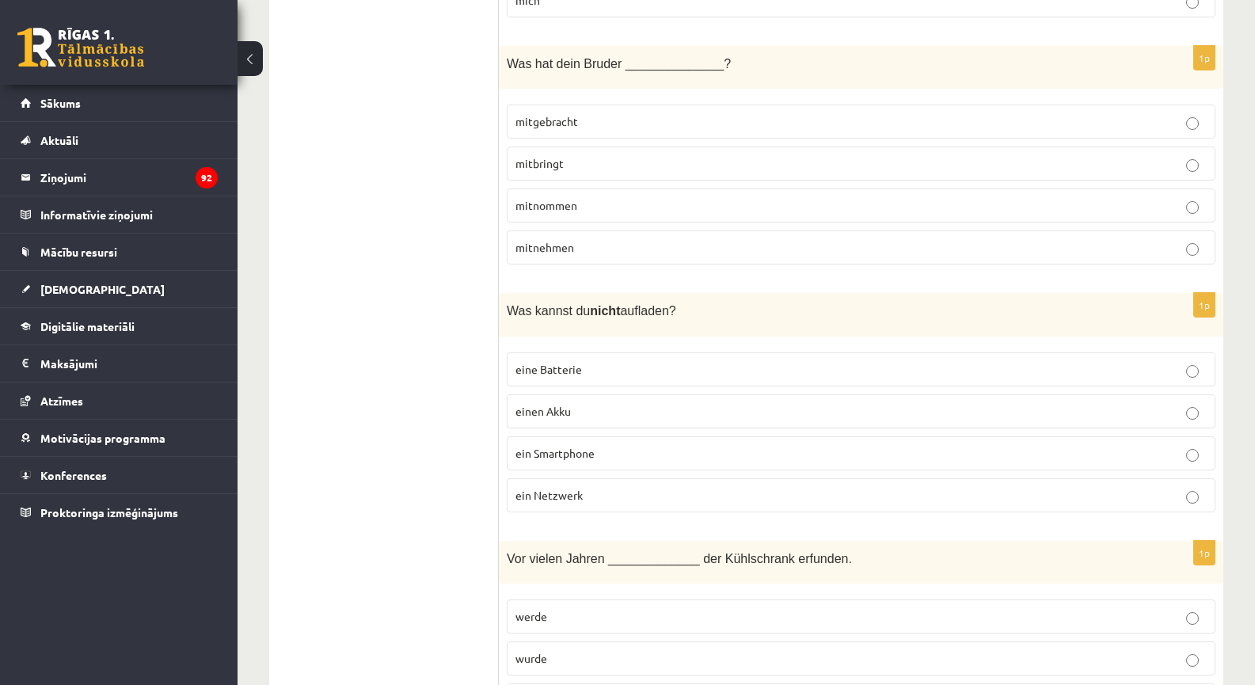
scroll to position [5345, 0]
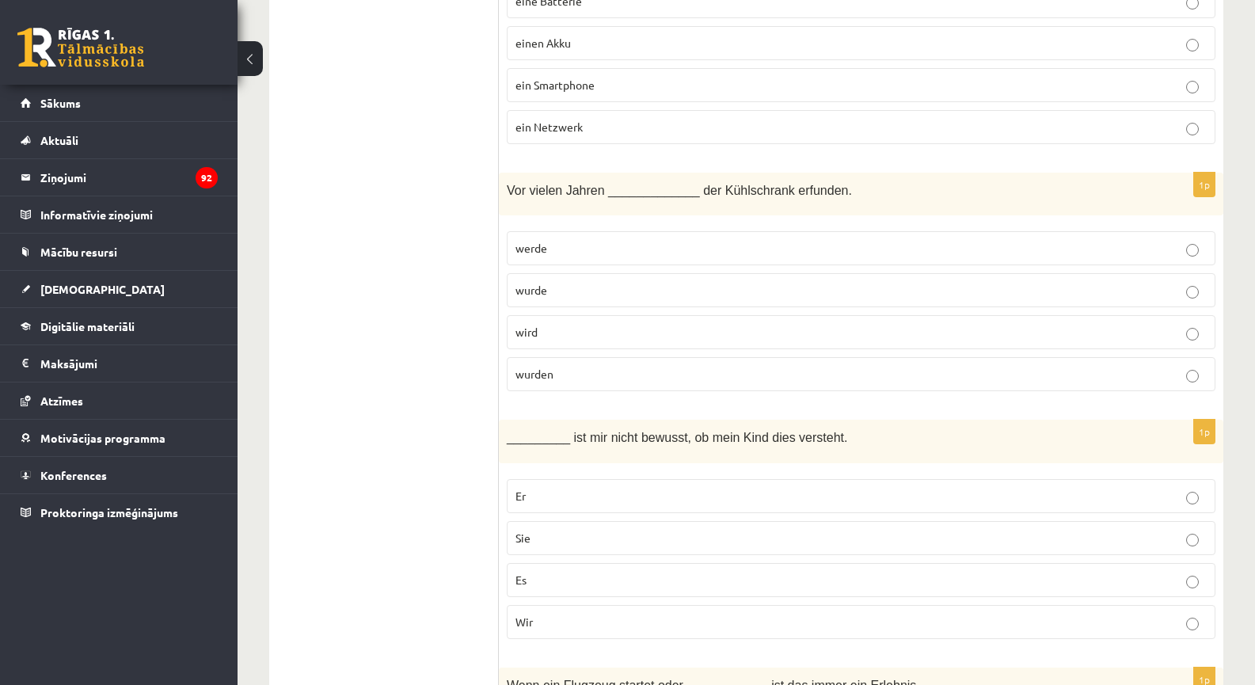
click at [555, 273] on label "wurde" at bounding box center [861, 290] width 709 height 34
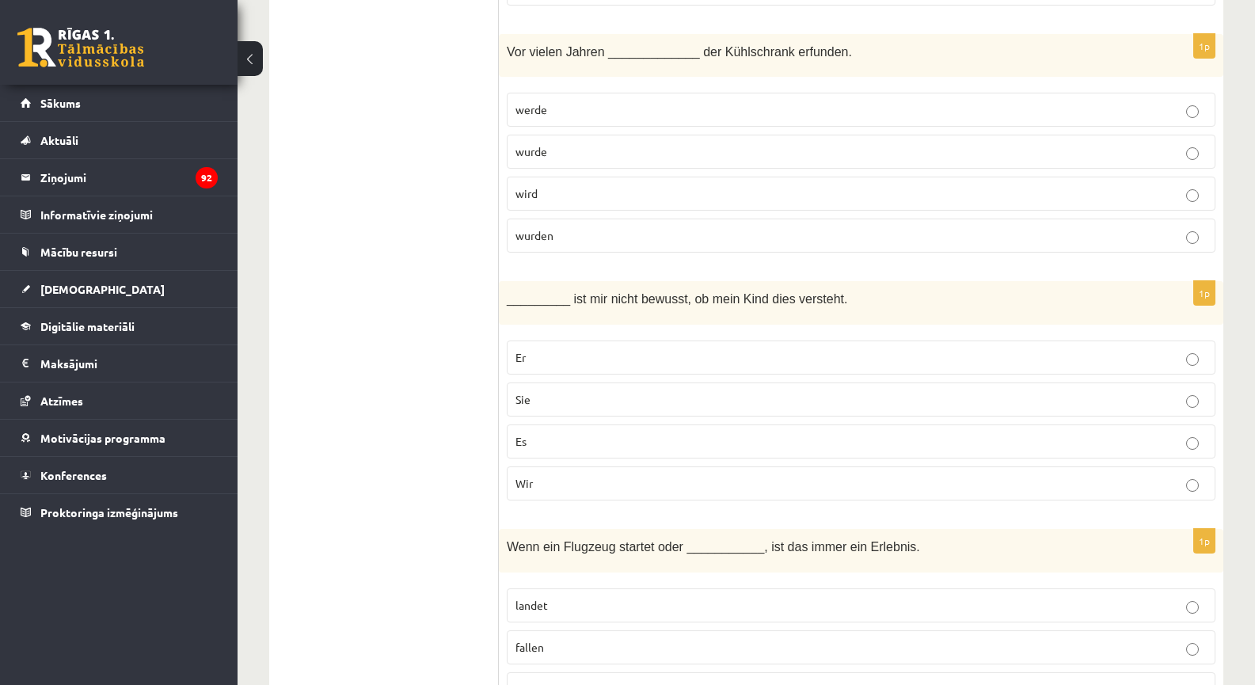
scroll to position [5529, 0]
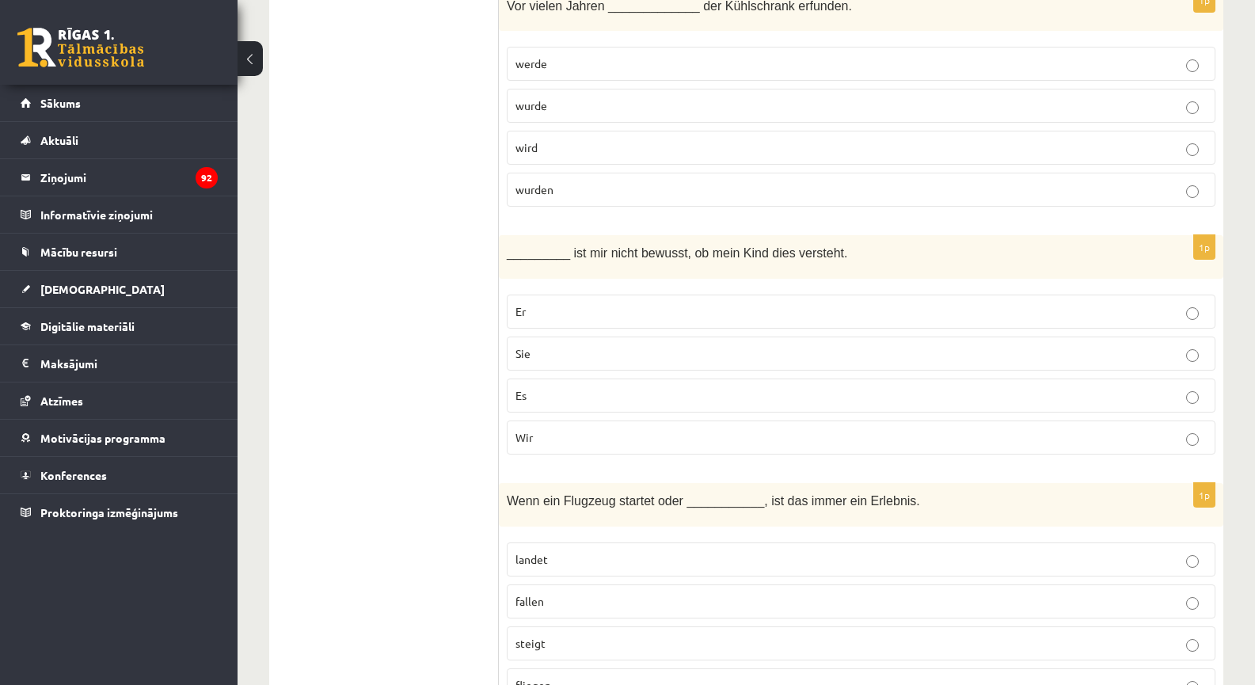
click at [532, 387] on p "Es" at bounding box center [861, 395] width 691 height 17
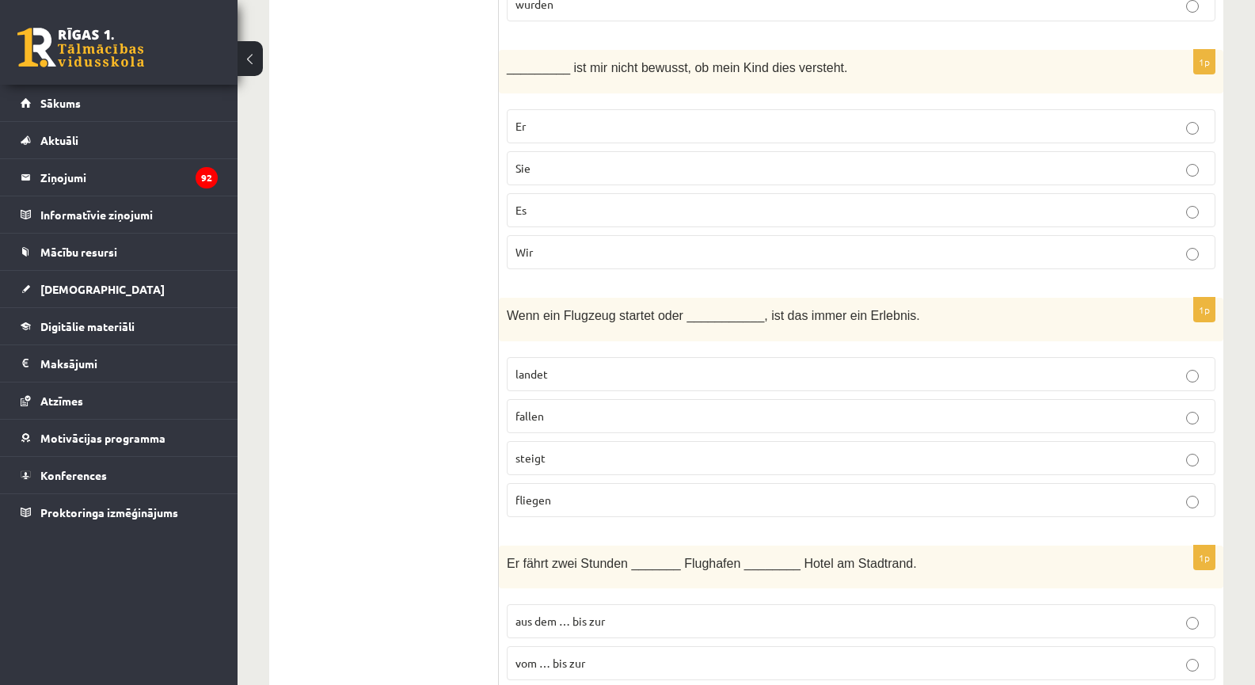
click at [522, 357] on label "landet" at bounding box center [861, 374] width 709 height 34
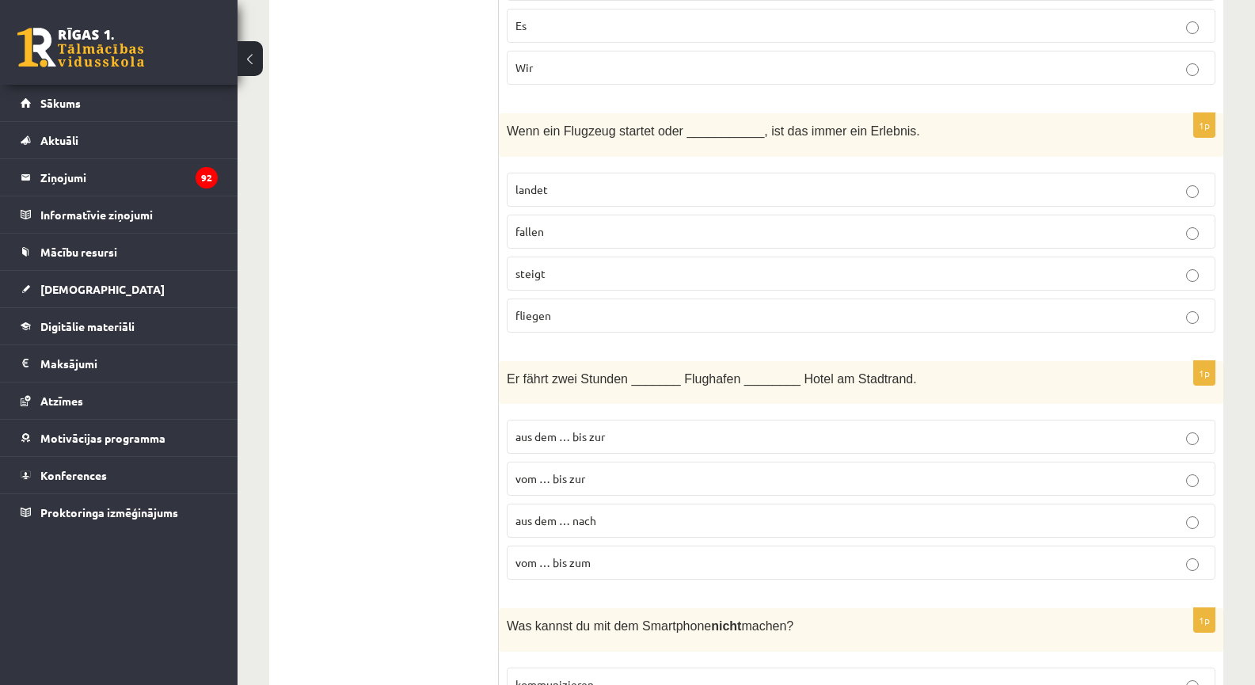
click at [565, 462] on label "vom … bis zur" at bounding box center [861, 479] width 709 height 34
drag, startPoint x: 576, startPoint y: 540, endPoint x: 577, endPoint y: 532, distance: 8.0
click at [577, 555] on span "vom … bis zum" at bounding box center [553, 562] width 75 height 14
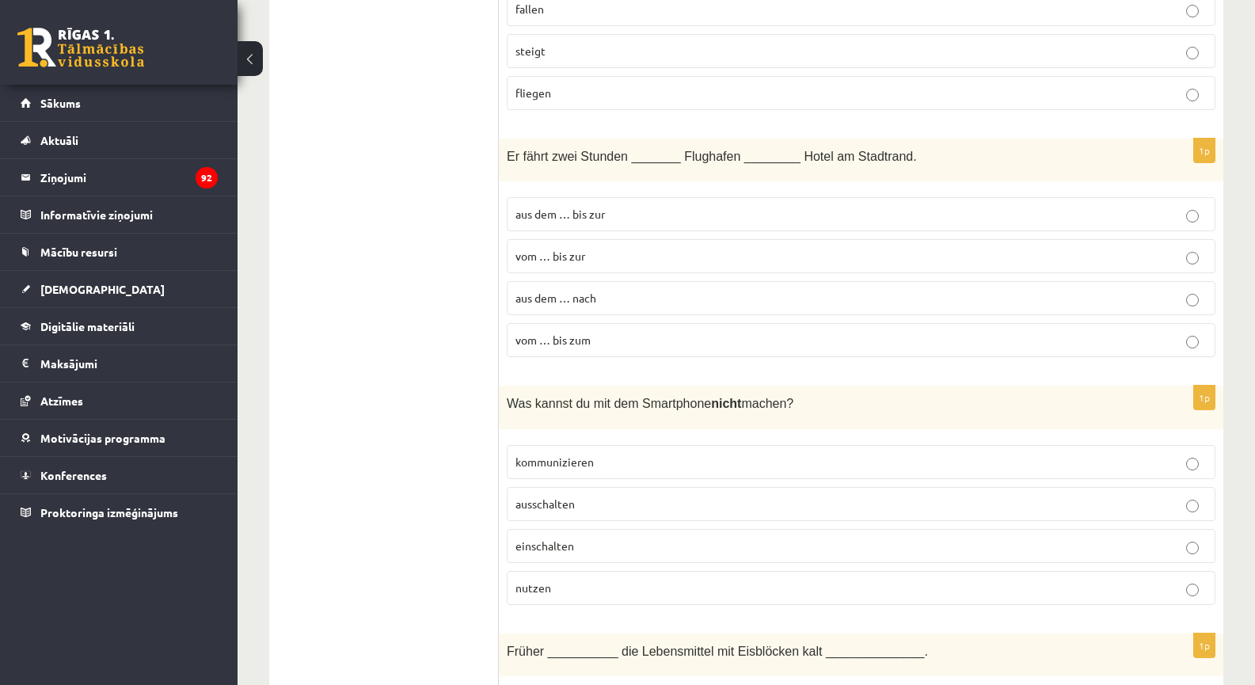
scroll to position [6269, 0]
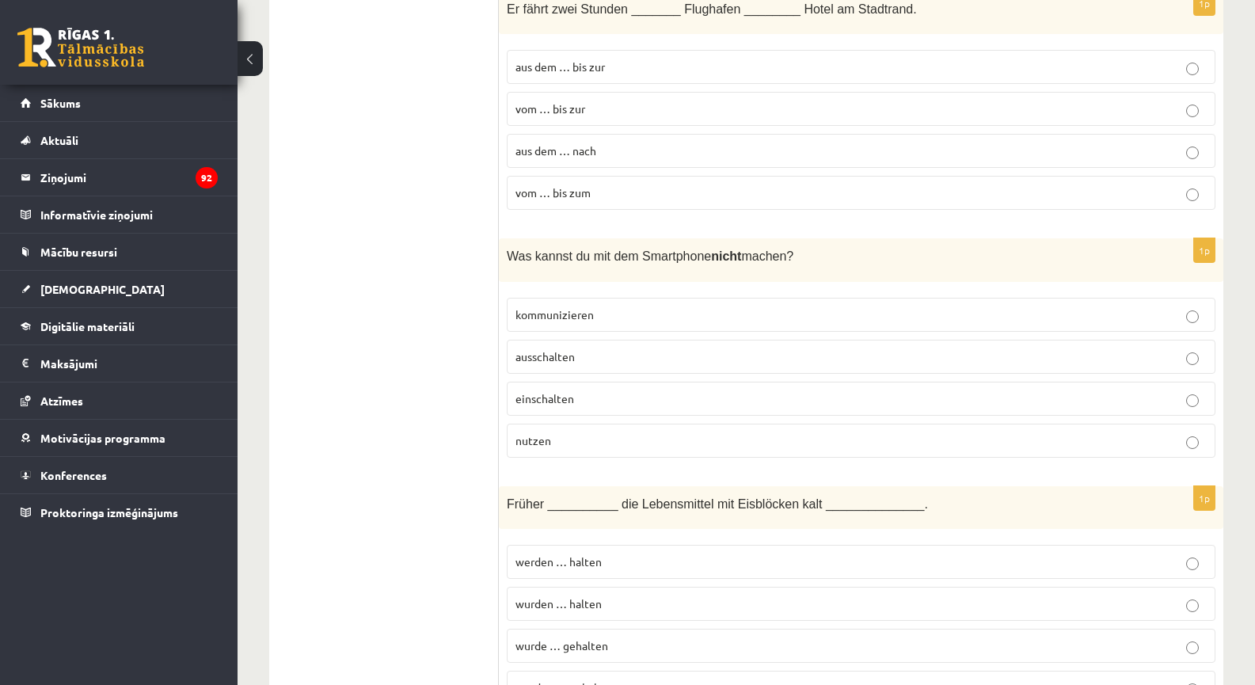
click at [587, 340] on label "ausschalten" at bounding box center [861, 357] width 709 height 34
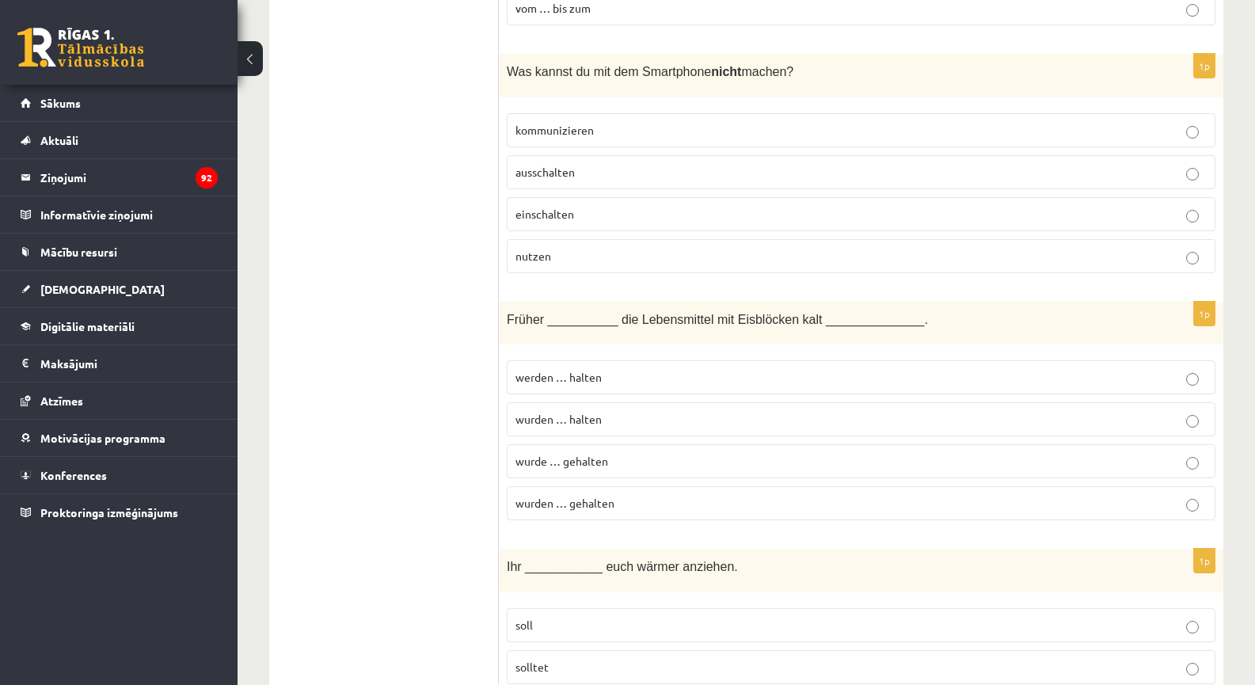
click at [595, 412] on span "wurden … halten" at bounding box center [559, 419] width 86 height 14
click at [595, 495] on p "wurden … gehalten" at bounding box center [861, 503] width 691 height 17
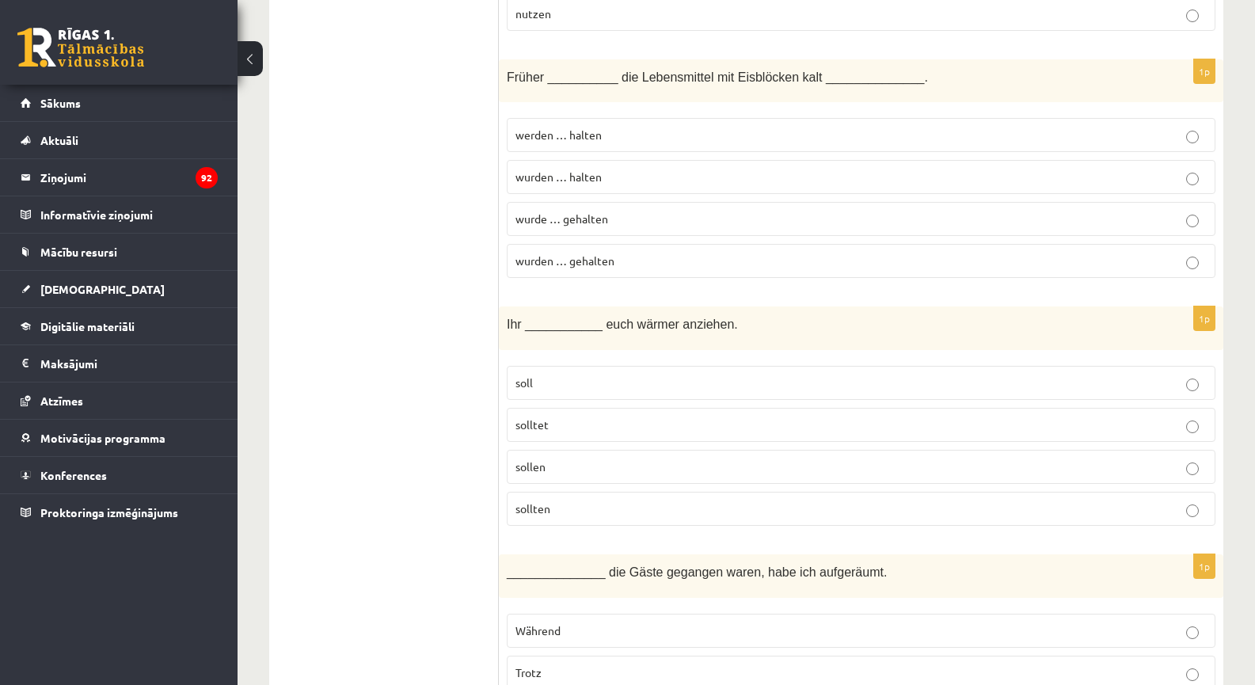
scroll to position [6823, 0]
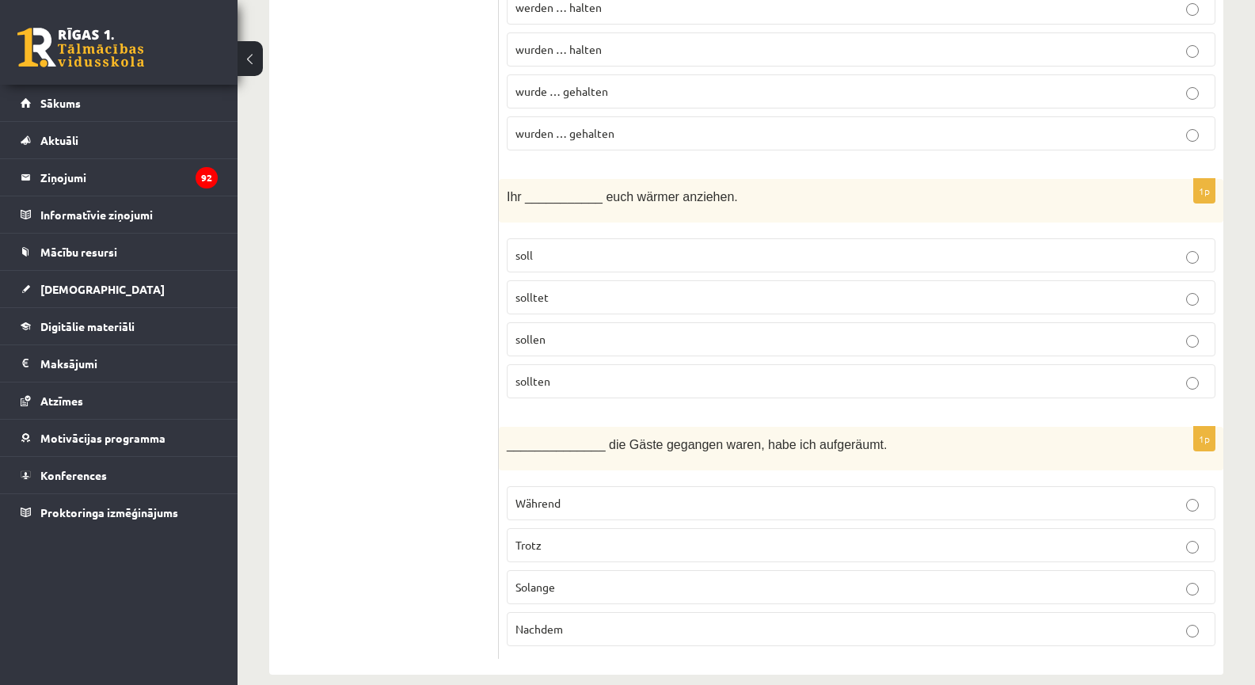
click at [565, 289] on p "solltet" at bounding box center [861, 297] width 691 height 17
click at [572, 621] on p "Nachdem" at bounding box center [861, 629] width 691 height 17
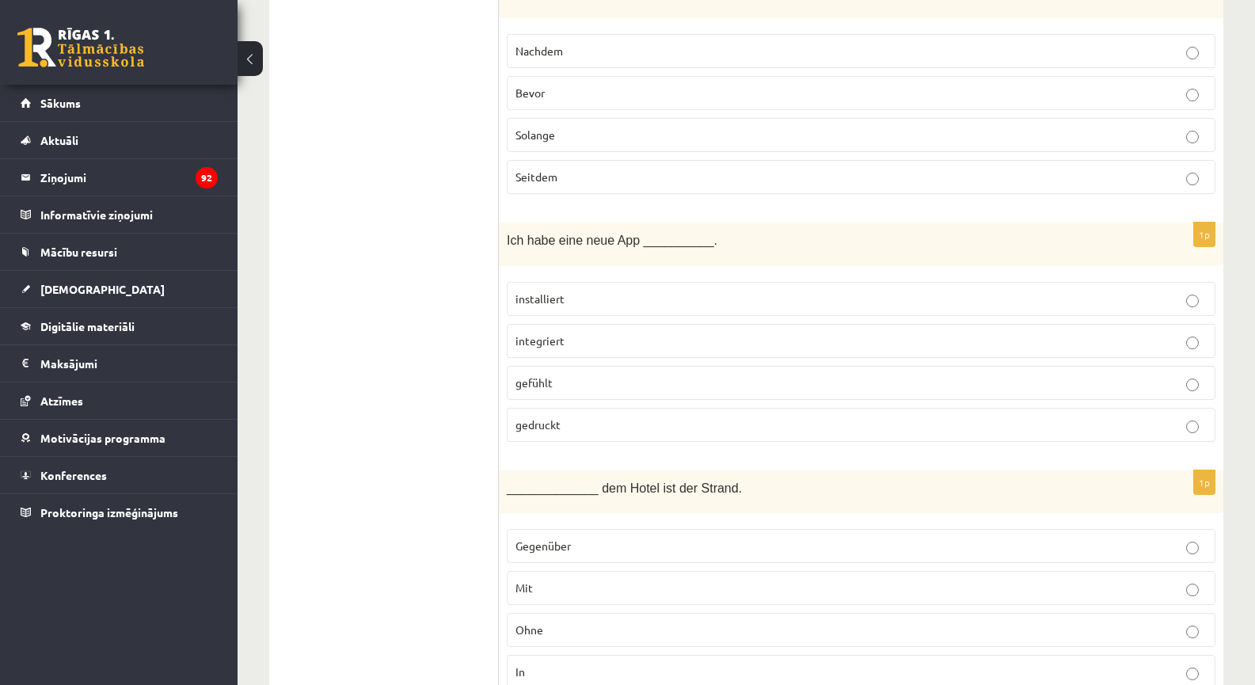
scroll to position [0, 0]
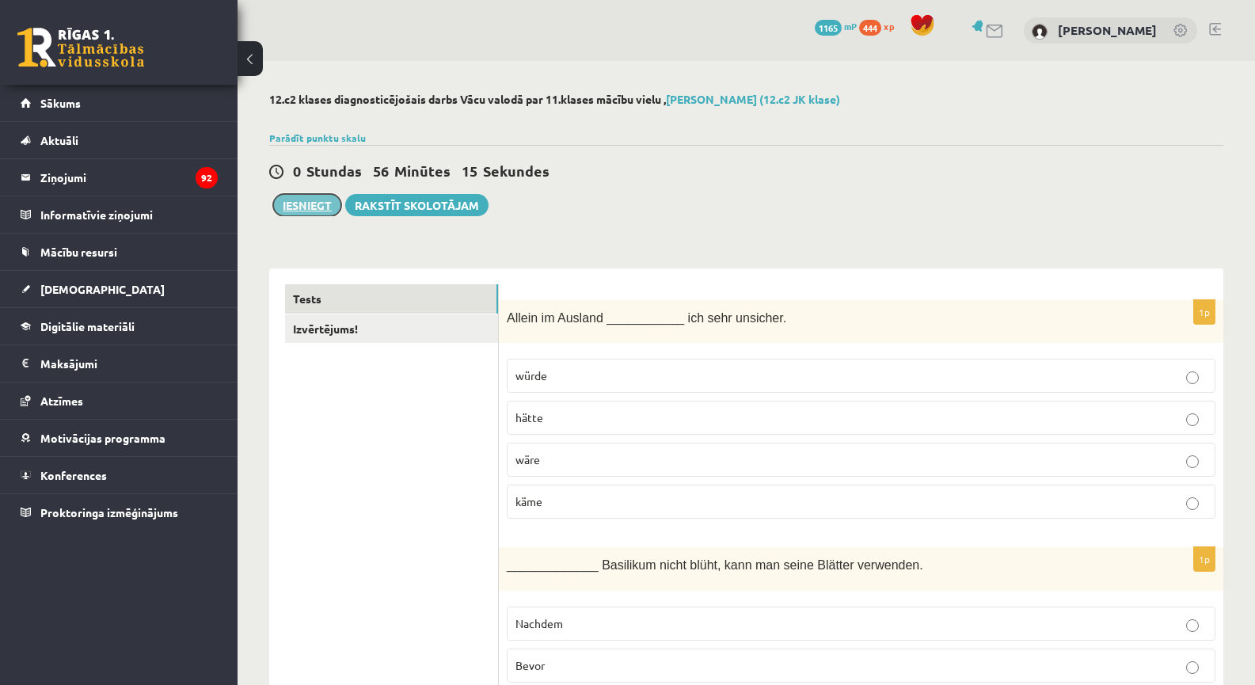
click at [319, 196] on button "Iesniegt" at bounding box center [307, 205] width 68 height 22
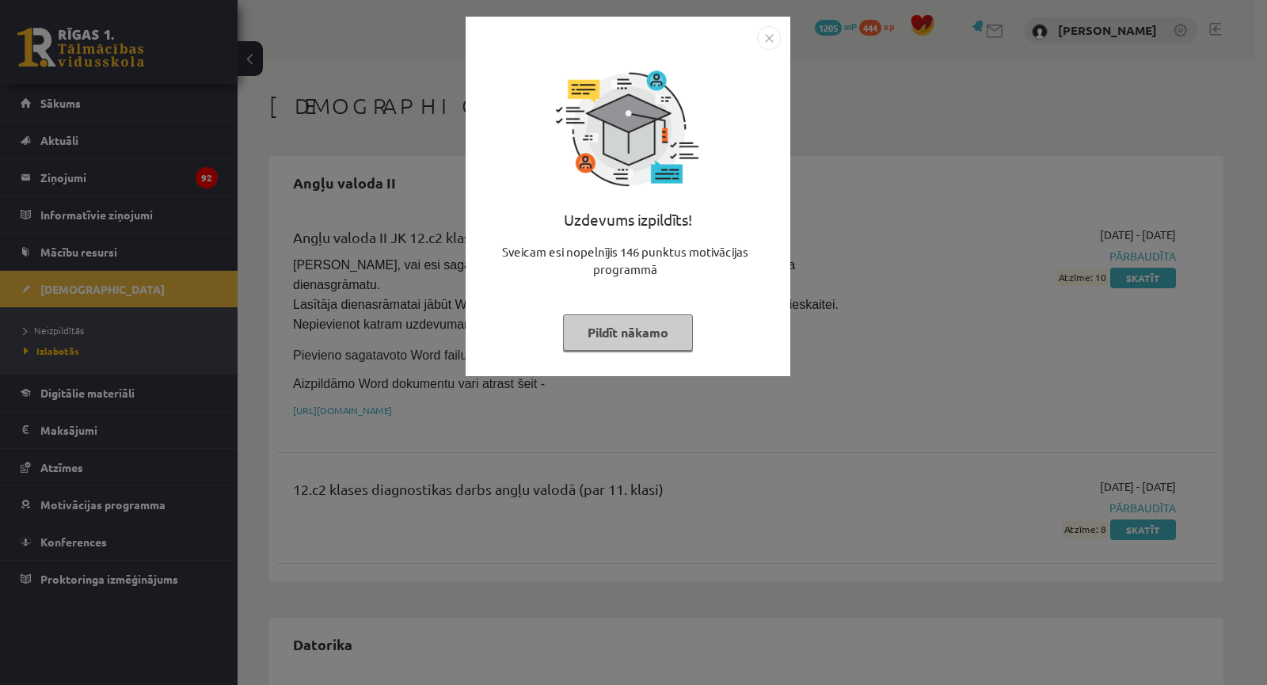
click at [903, 254] on div "Uzdevums izpildīts! Sveicam esi nopelnījis 146 punktus motivācijas programmā Pi…" at bounding box center [633, 342] width 1267 height 685
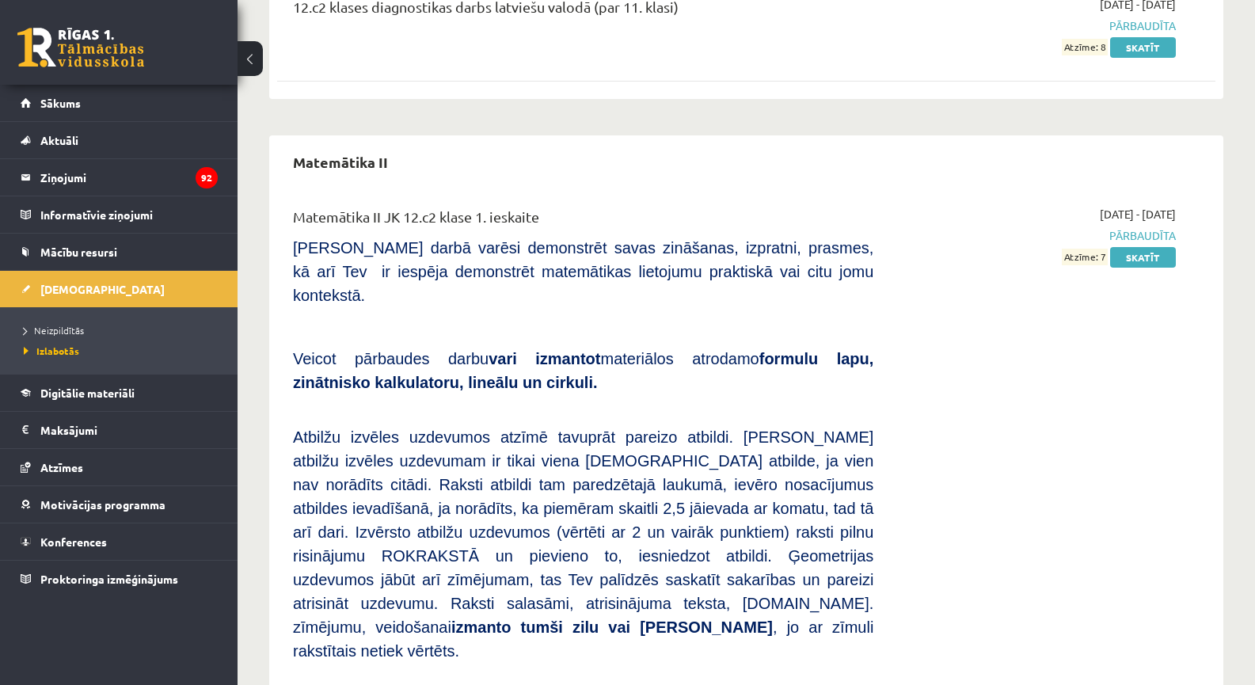
scroll to position [1663, 0]
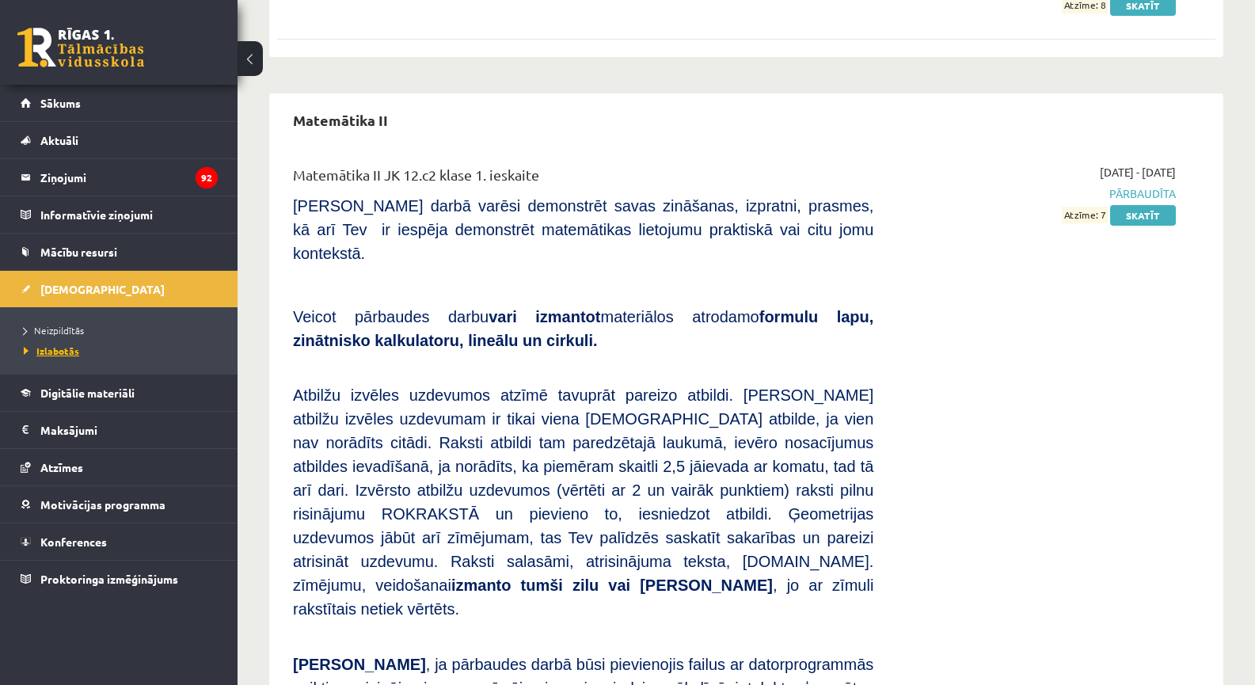
click at [73, 345] on link "Izlabotās" at bounding box center [123, 351] width 198 height 14
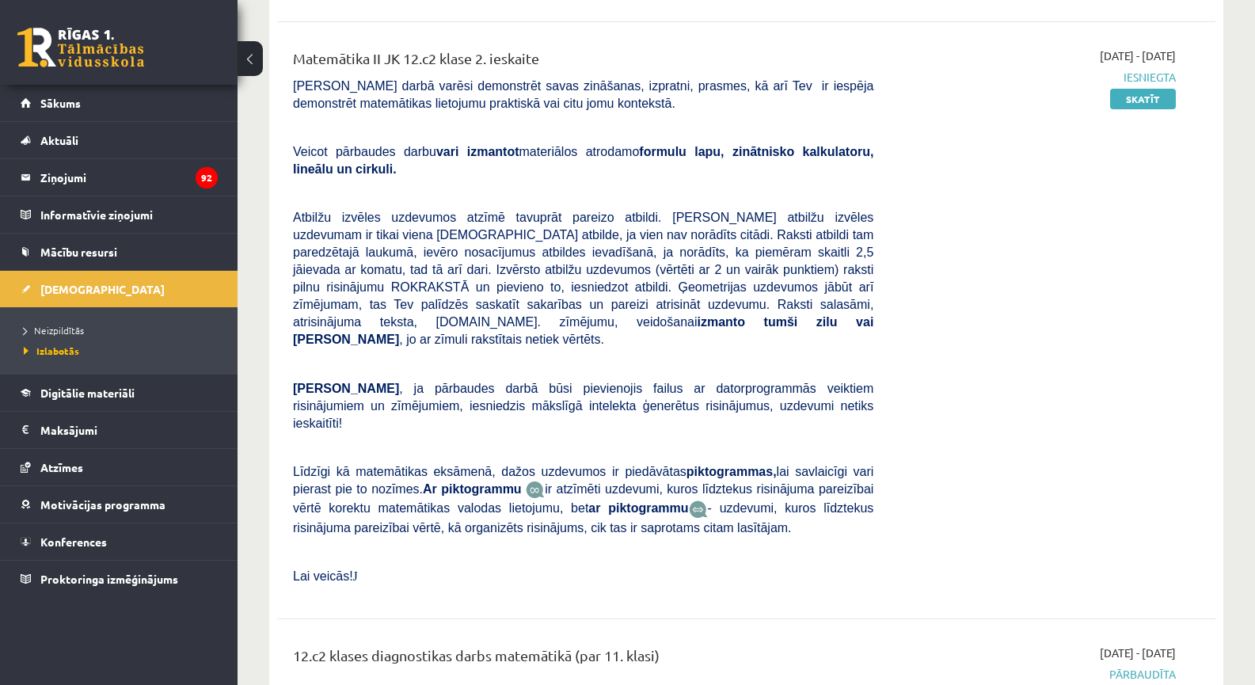
scroll to position [2957, 0]
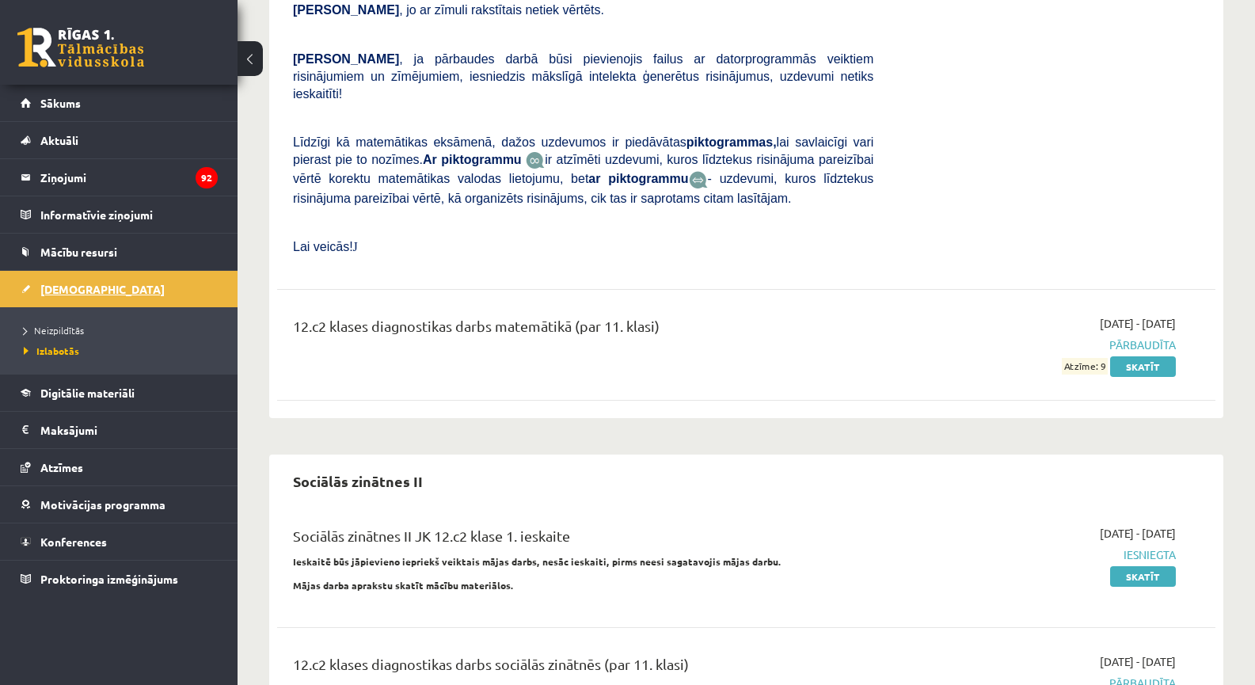
click at [97, 289] on link "[DEMOGRAPHIC_DATA]" at bounding box center [119, 289] width 197 height 36
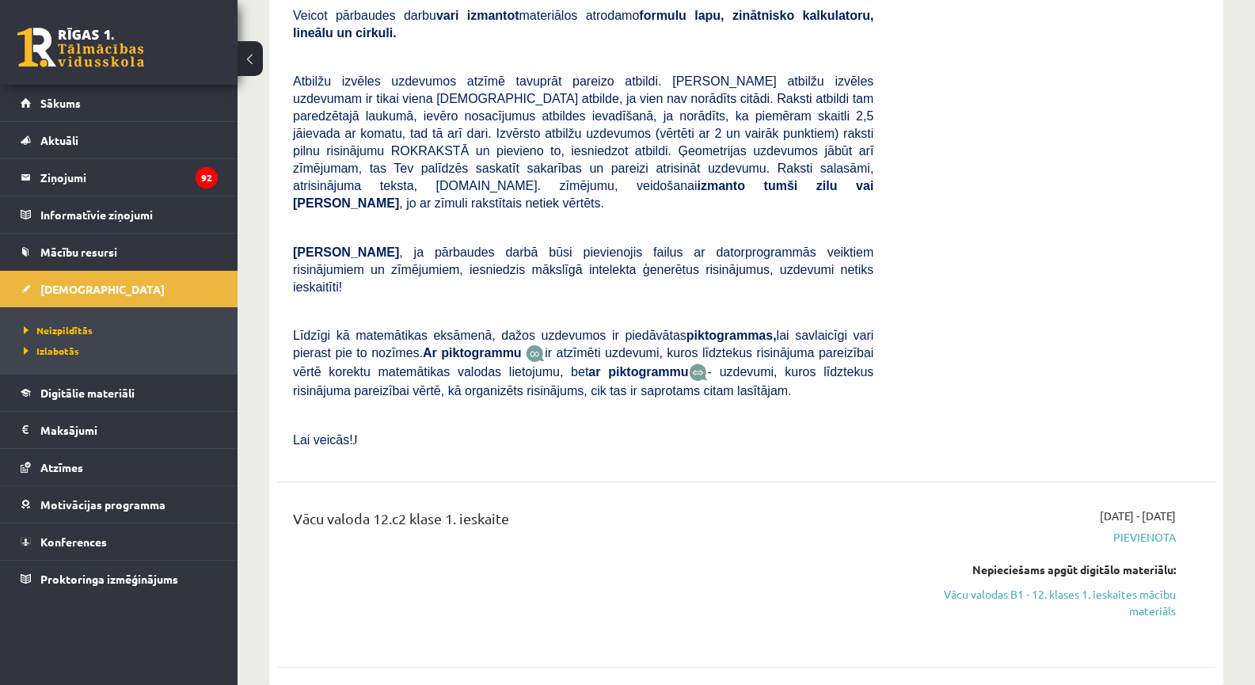
scroll to position [554, 0]
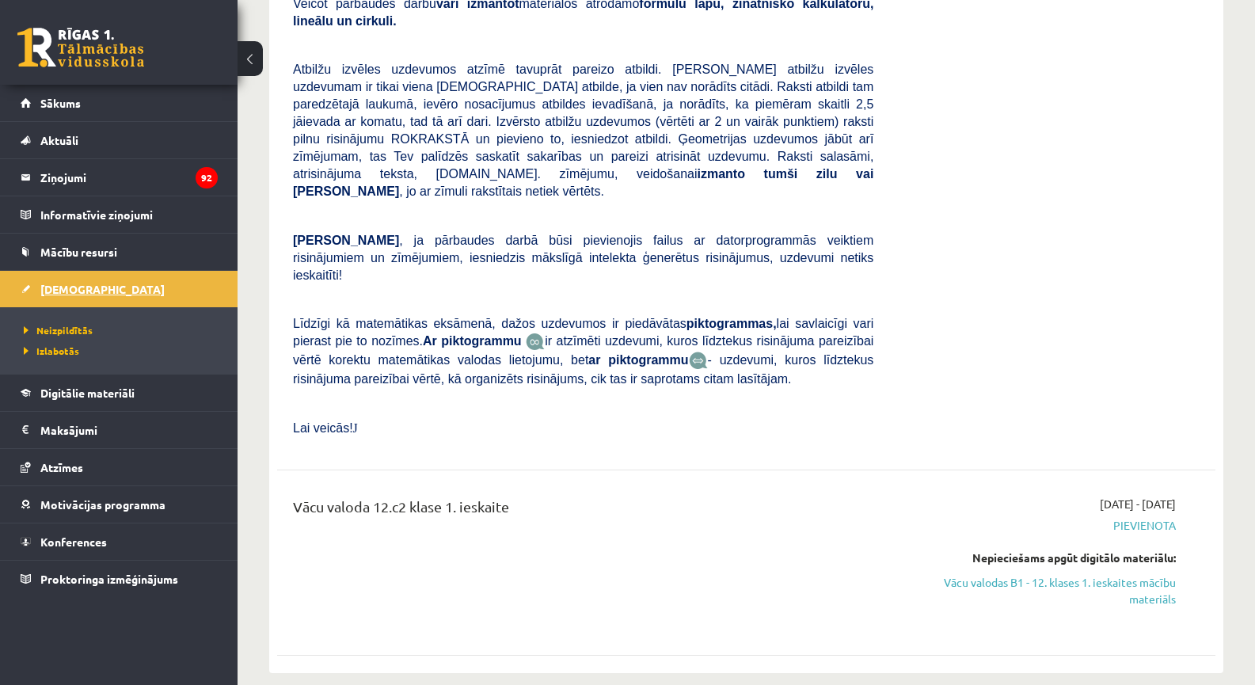
click at [67, 299] on link "[DEMOGRAPHIC_DATA]" at bounding box center [119, 289] width 197 height 36
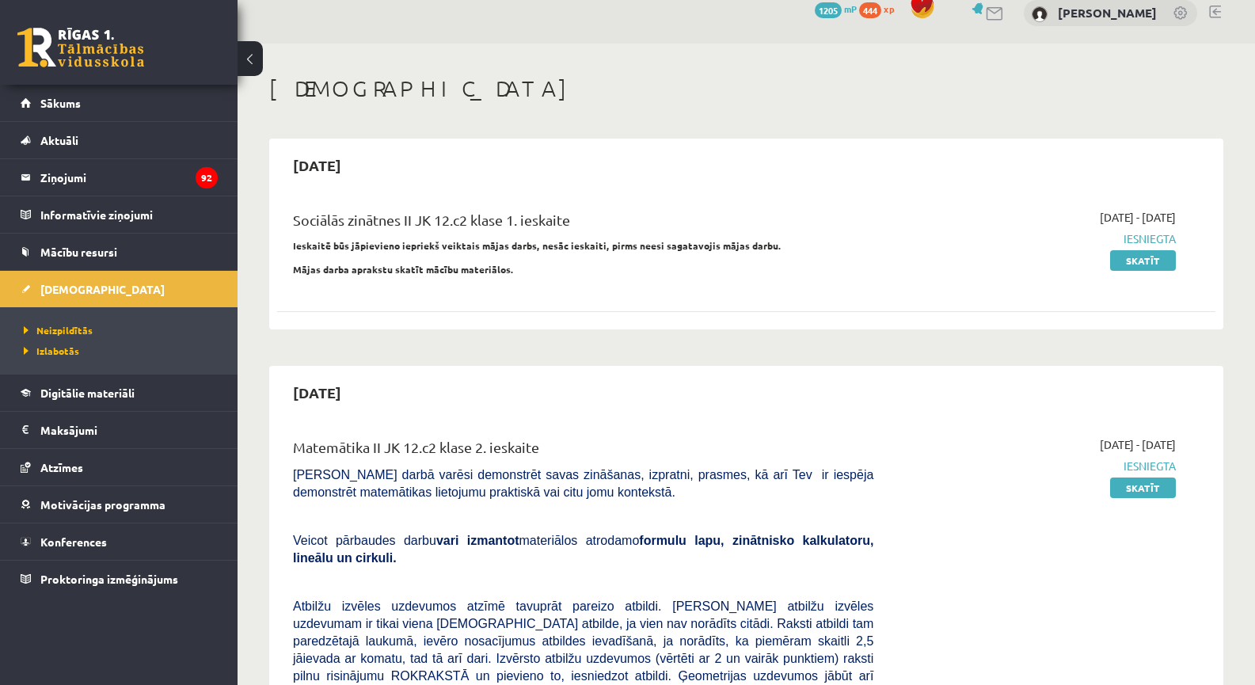
scroll to position [0, 0]
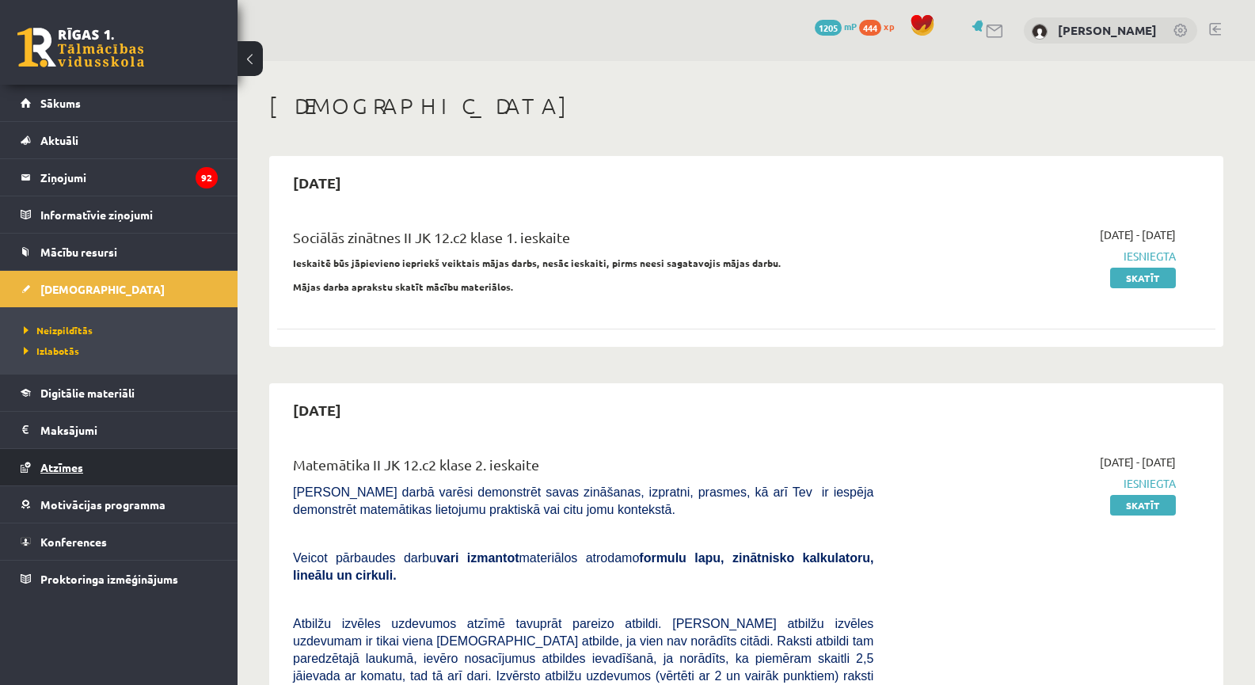
click at [74, 466] on span "Atzīmes" at bounding box center [61, 467] width 43 height 14
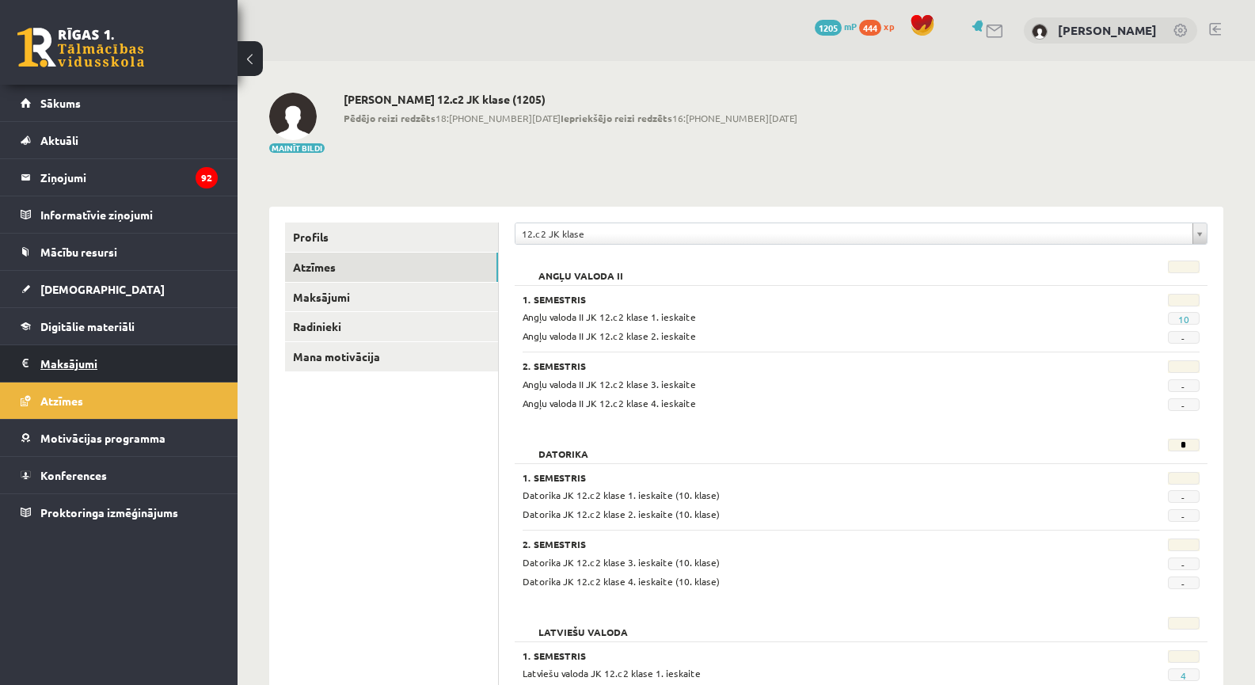
click at [96, 372] on legend "Maksājumi 0" at bounding box center [128, 363] width 177 height 36
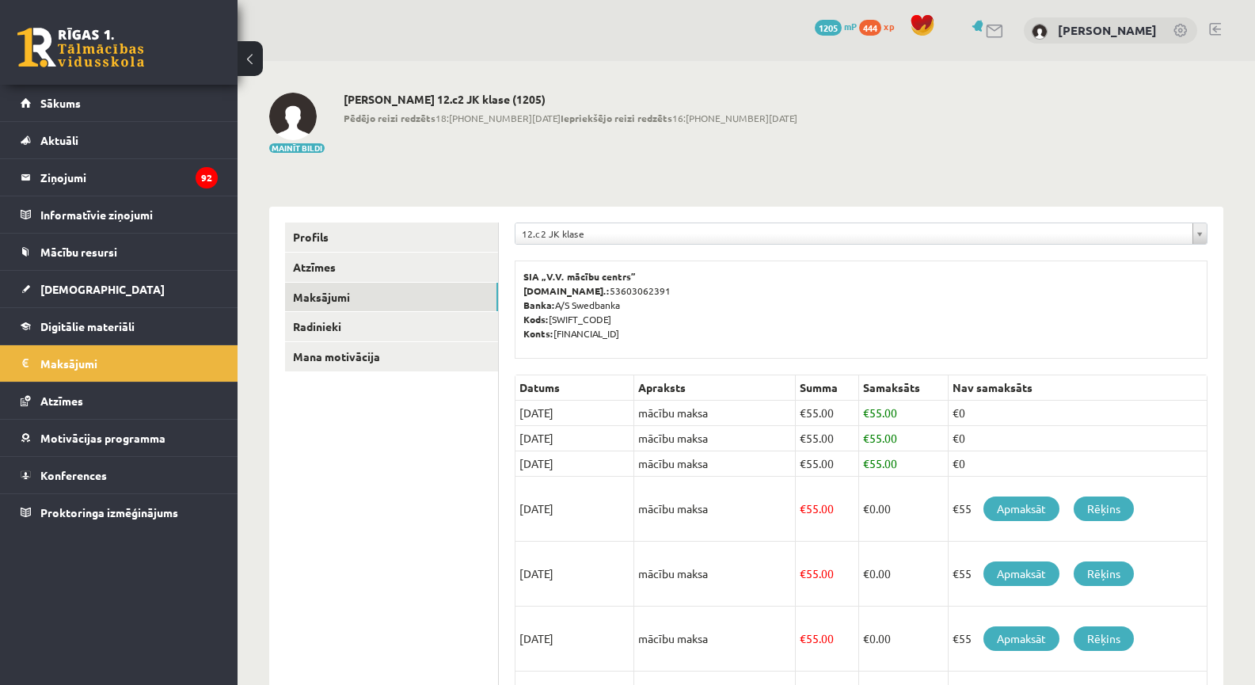
click at [539, 463] on td "15/10/2025" at bounding box center [575, 463] width 119 height 25
click at [541, 463] on td "15/10/2025" at bounding box center [575, 463] width 119 height 25
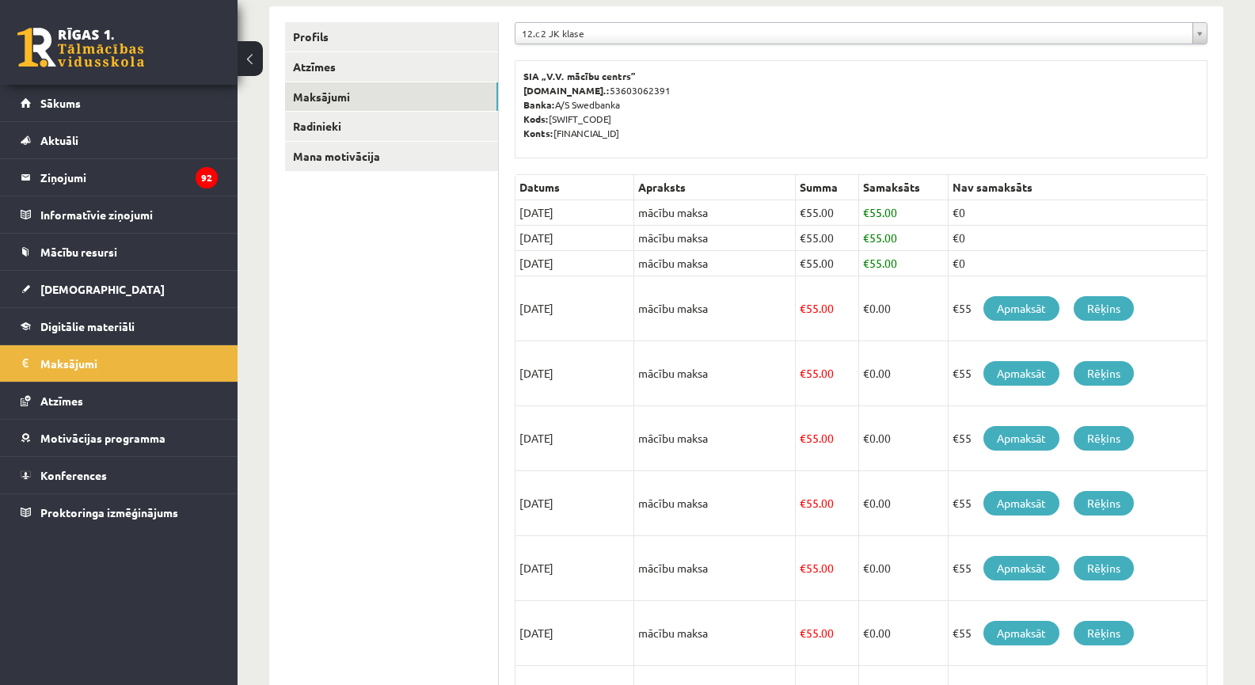
scroll to position [173, 0]
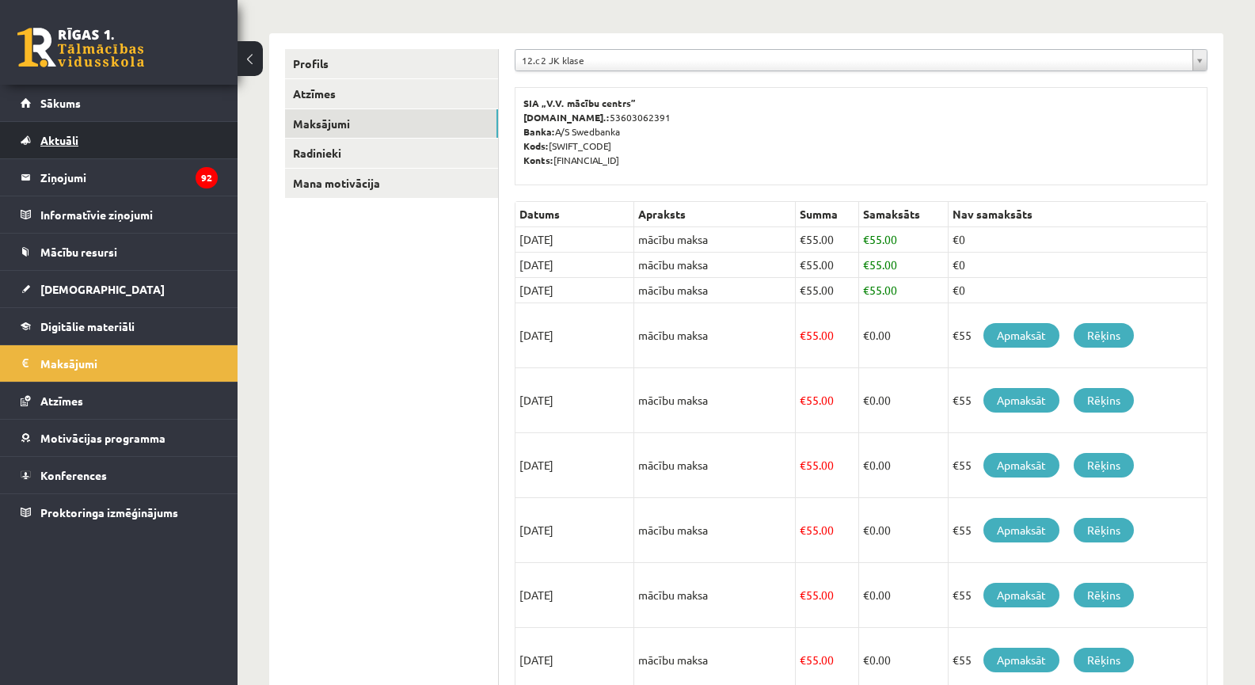
click at [117, 137] on link "Aktuāli" at bounding box center [119, 140] width 197 height 36
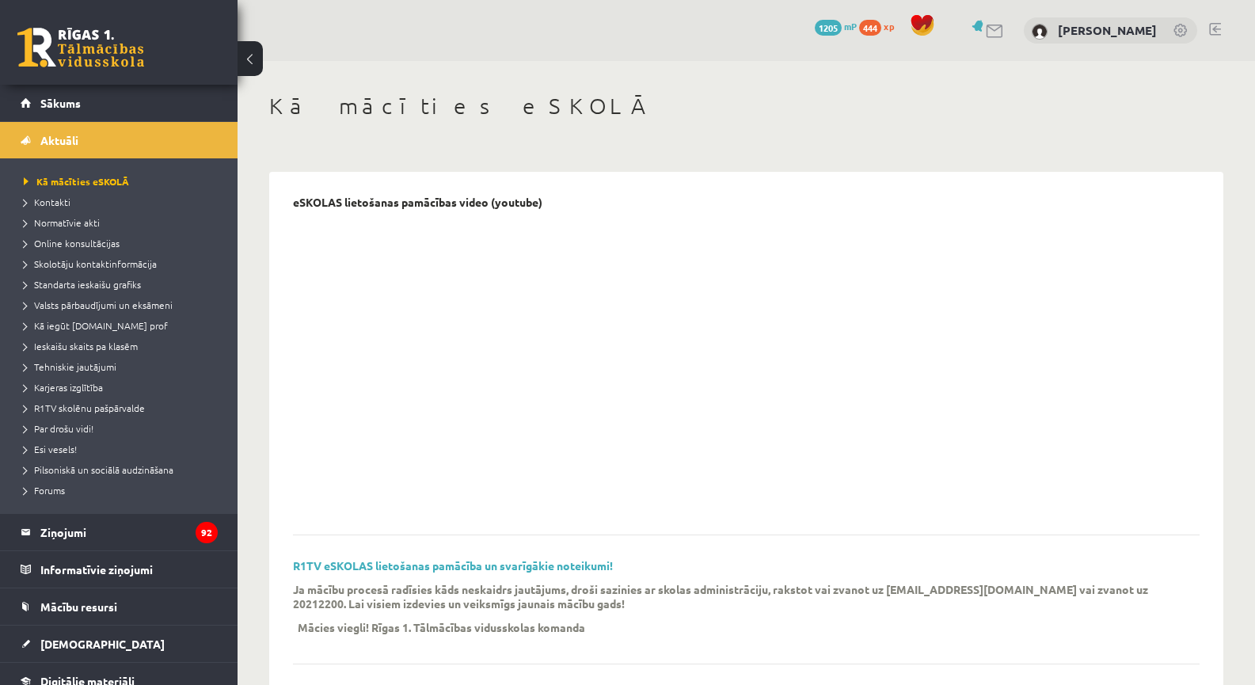
click at [98, 211] on li "Kontakti" at bounding box center [123, 202] width 198 height 21
click at [101, 219] on link "Normatīvie akti" at bounding box center [123, 222] width 198 height 14
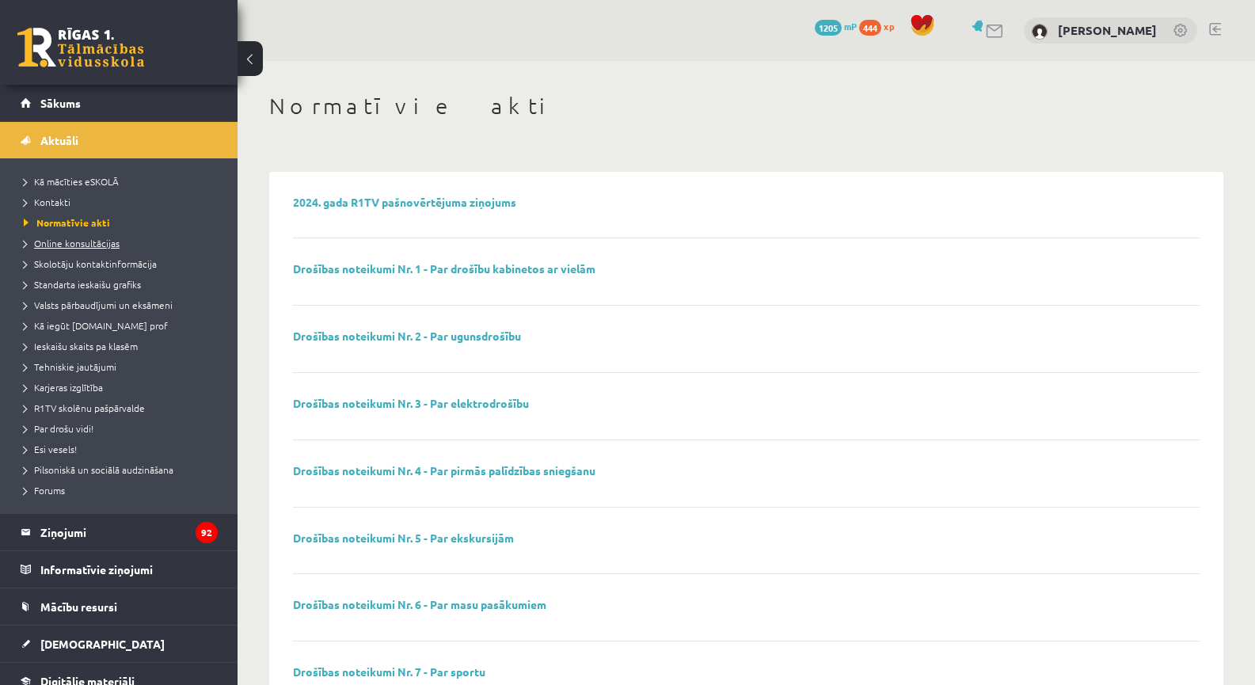
click at [97, 239] on span "Online konsultācijas" at bounding box center [72, 243] width 96 height 13
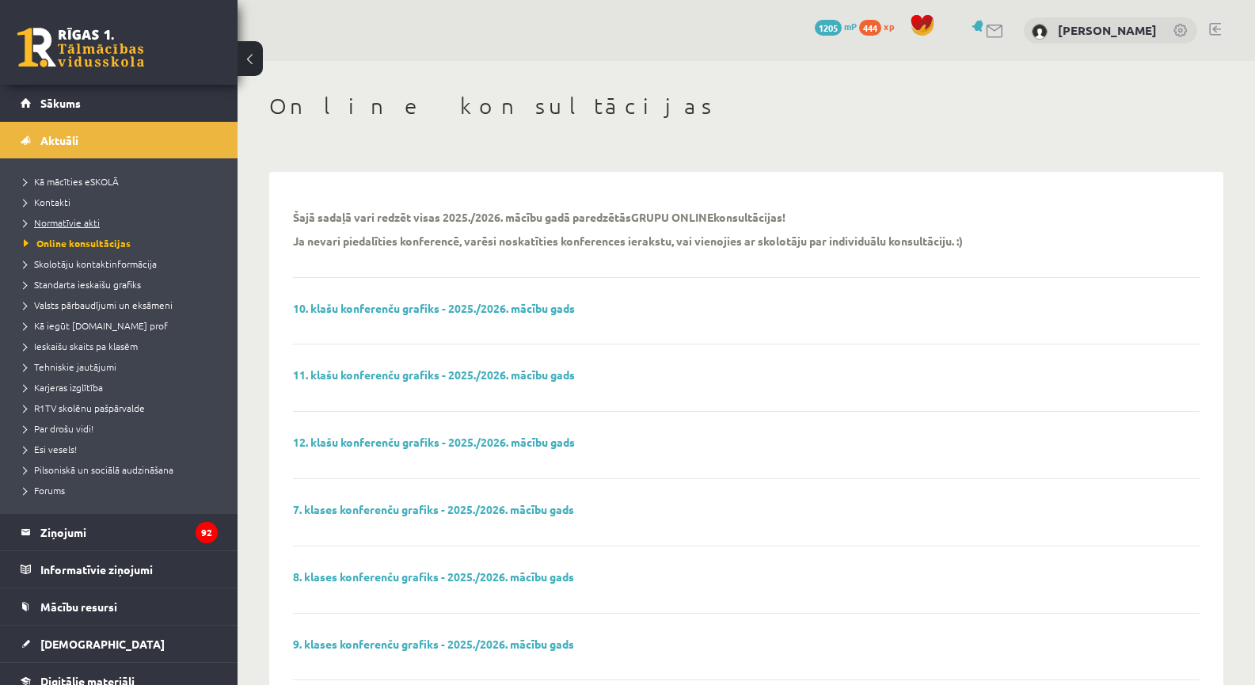
click at [84, 221] on span "Normatīvie akti" at bounding box center [62, 222] width 76 height 13
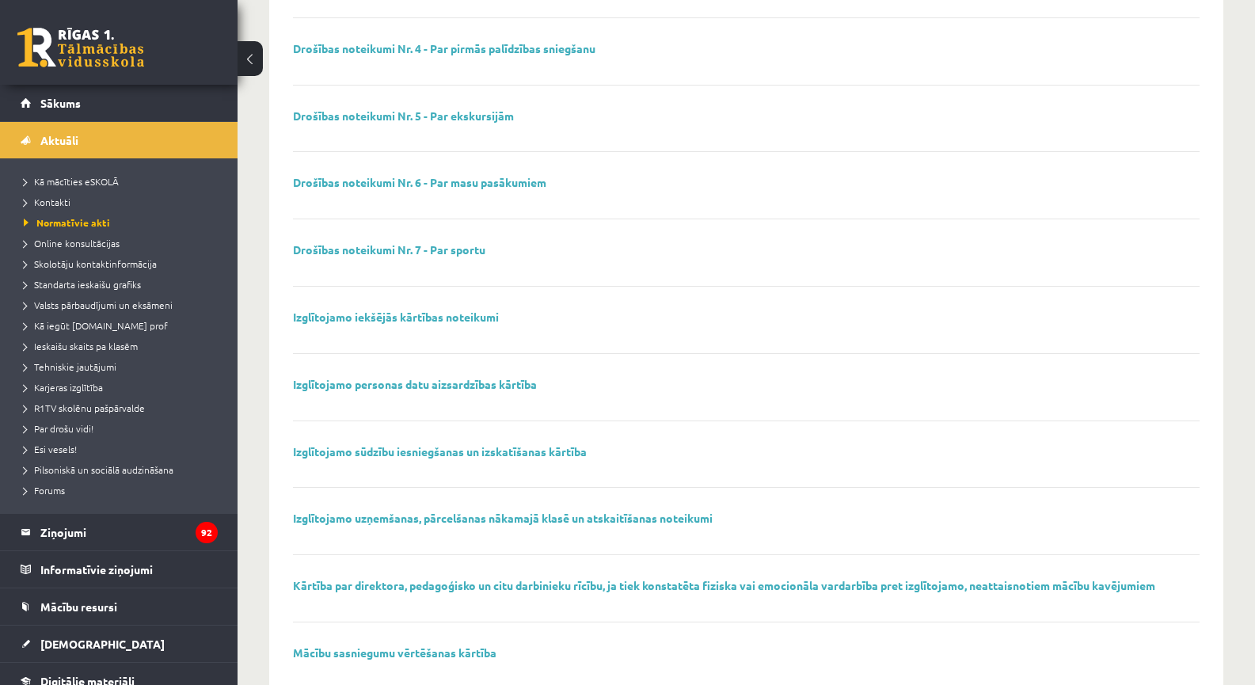
scroll to position [377, 0]
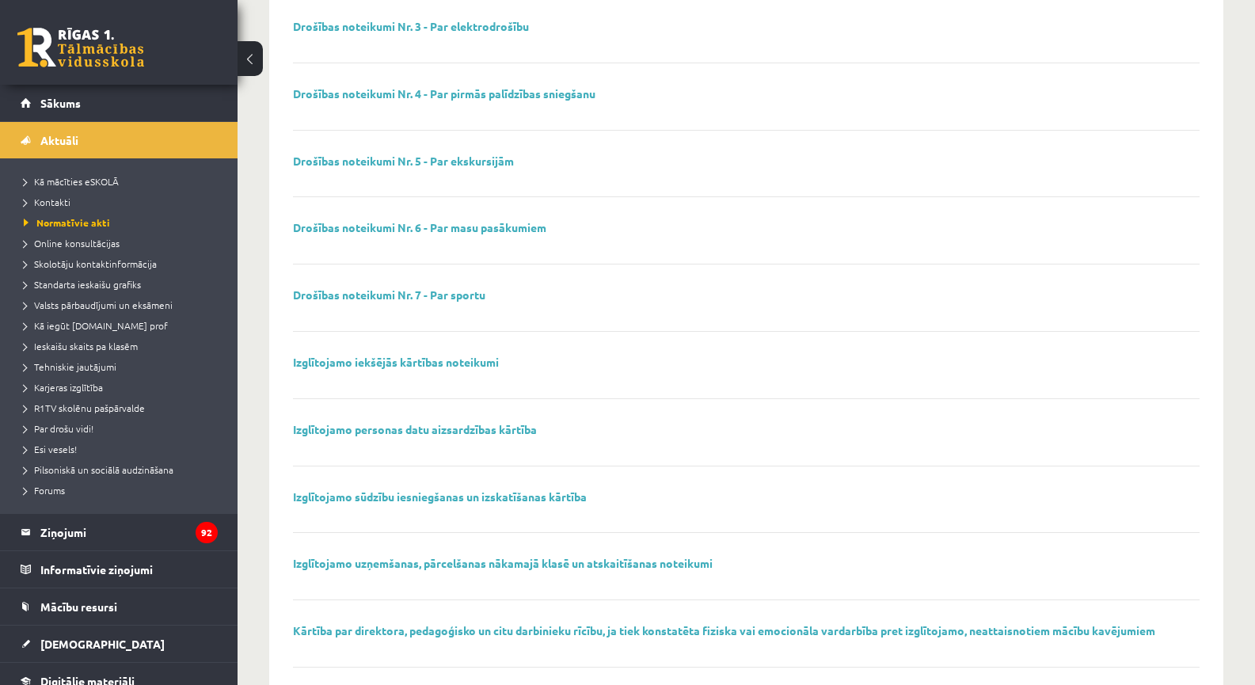
click at [84, 59] on link at bounding box center [80, 48] width 127 height 40
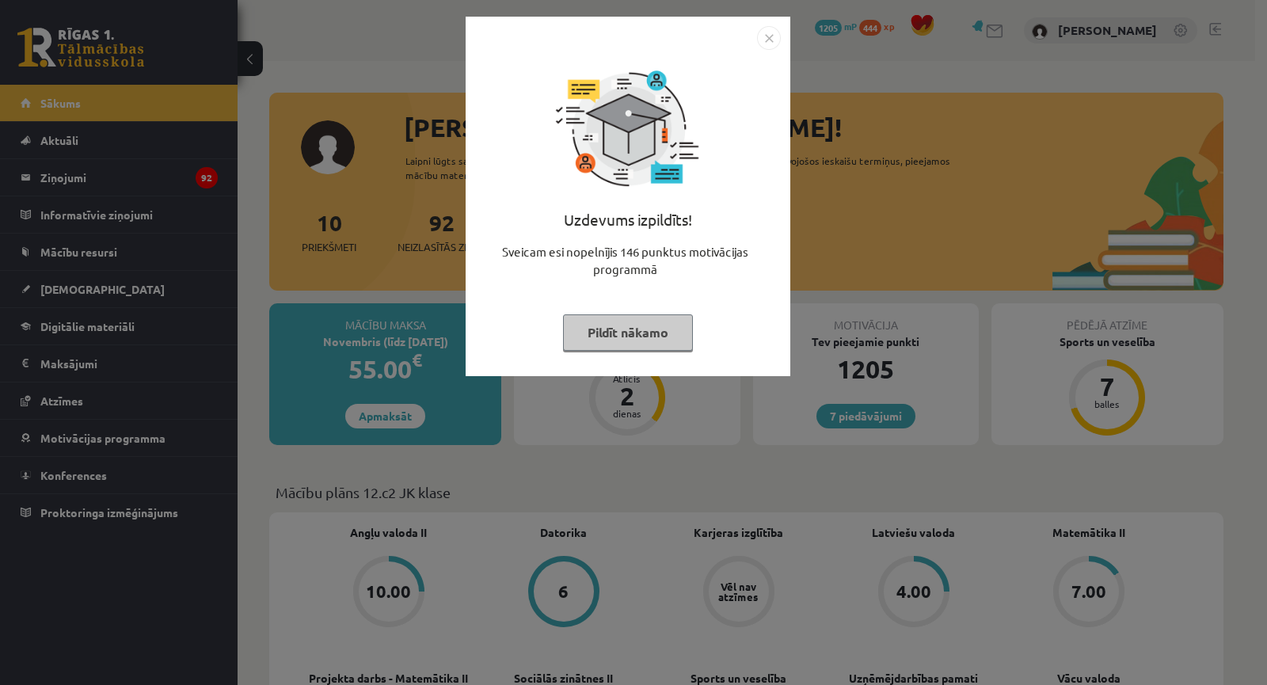
click at [427, 234] on div "Uzdevums izpildīts! Sveicam esi nopelnījis 146 punktus motivācijas programmā Pi…" at bounding box center [633, 342] width 1267 height 685
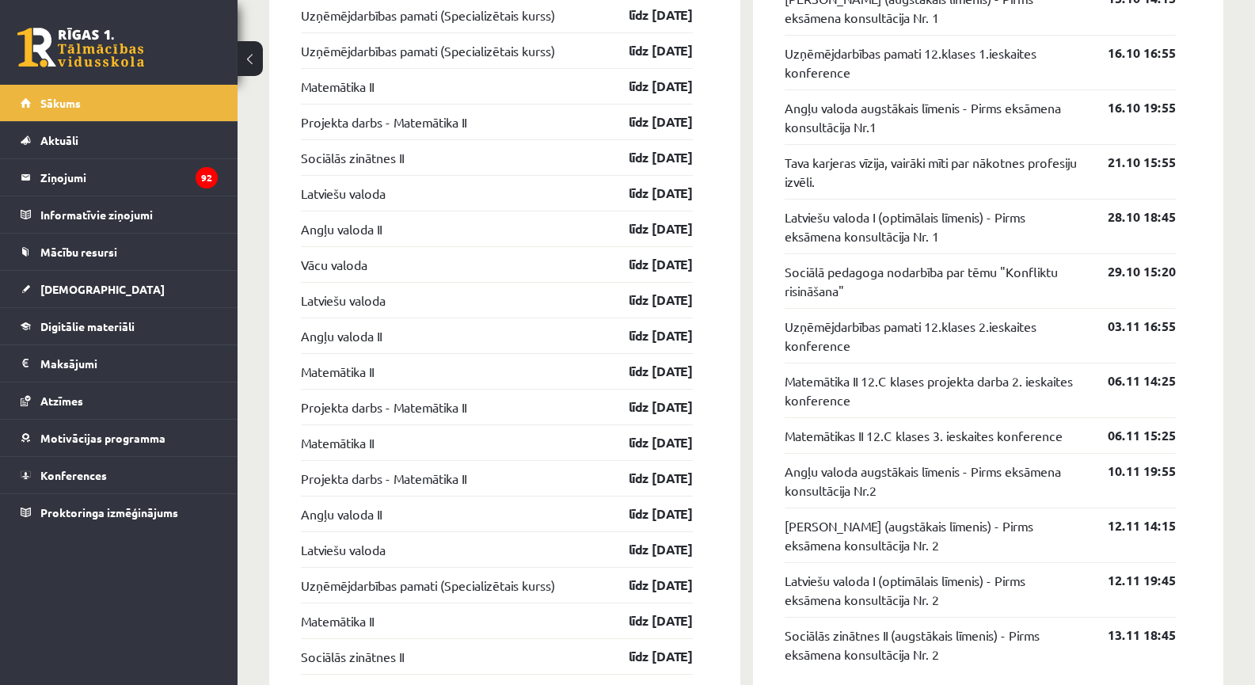
scroll to position [1260, 0]
